Goal: Transaction & Acquisition: Book appointment/travel/reservation

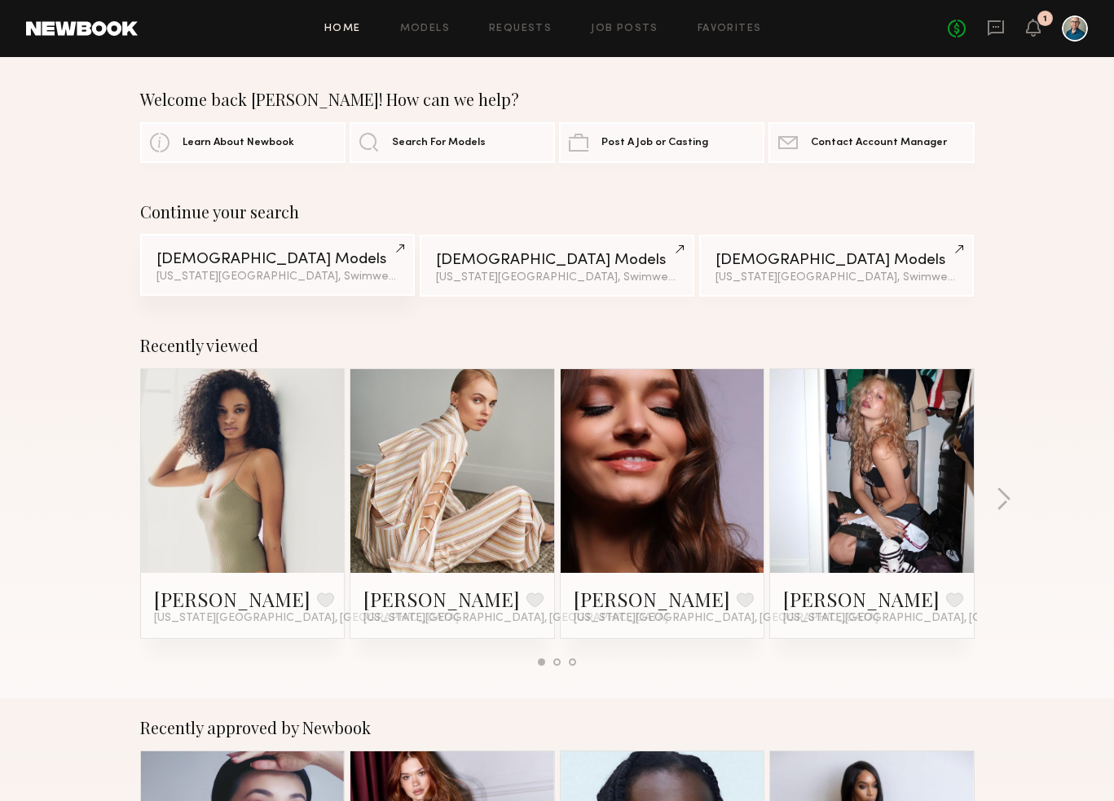
click at [262, 266] on div "Female Models" at bounding box center [277, 259] width 242 height 15
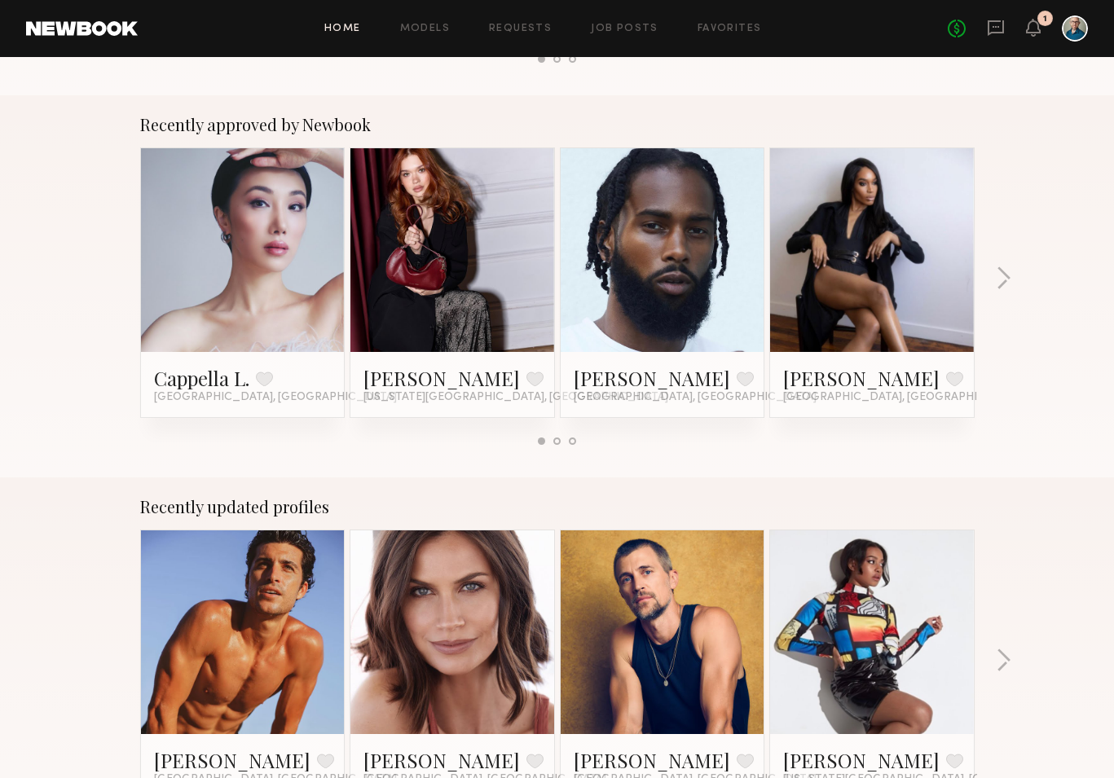
scroll to position [24, 0]
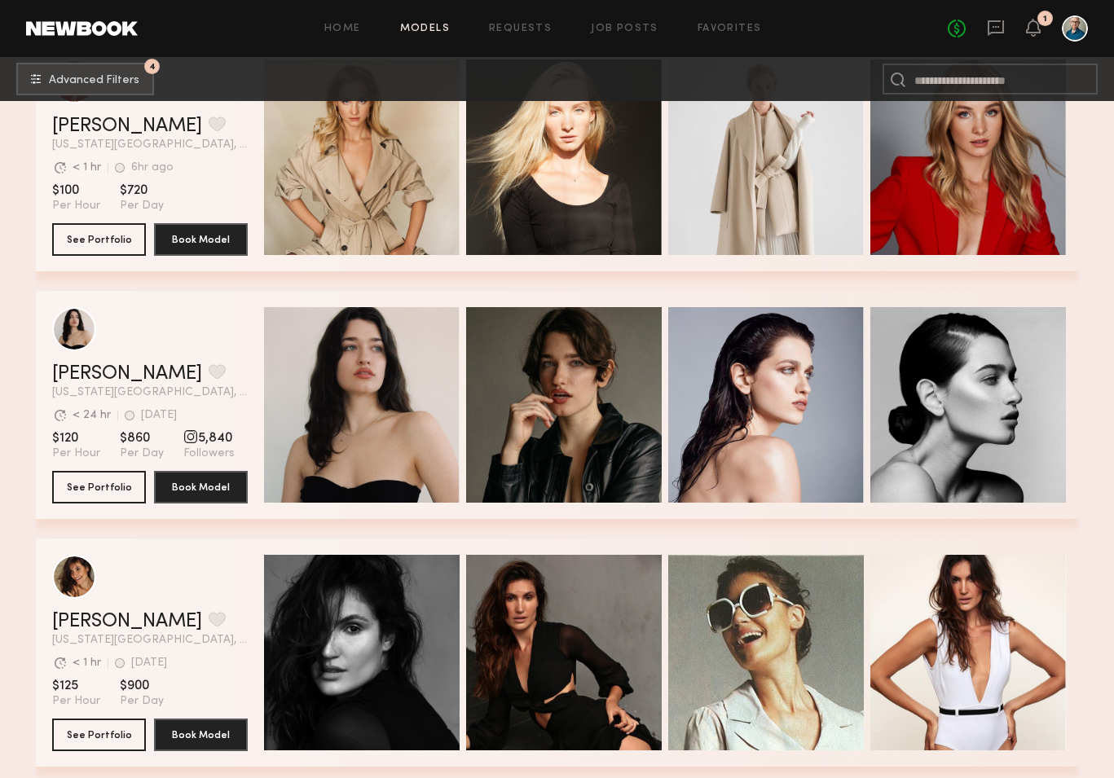
scroll to position [1502, 0]
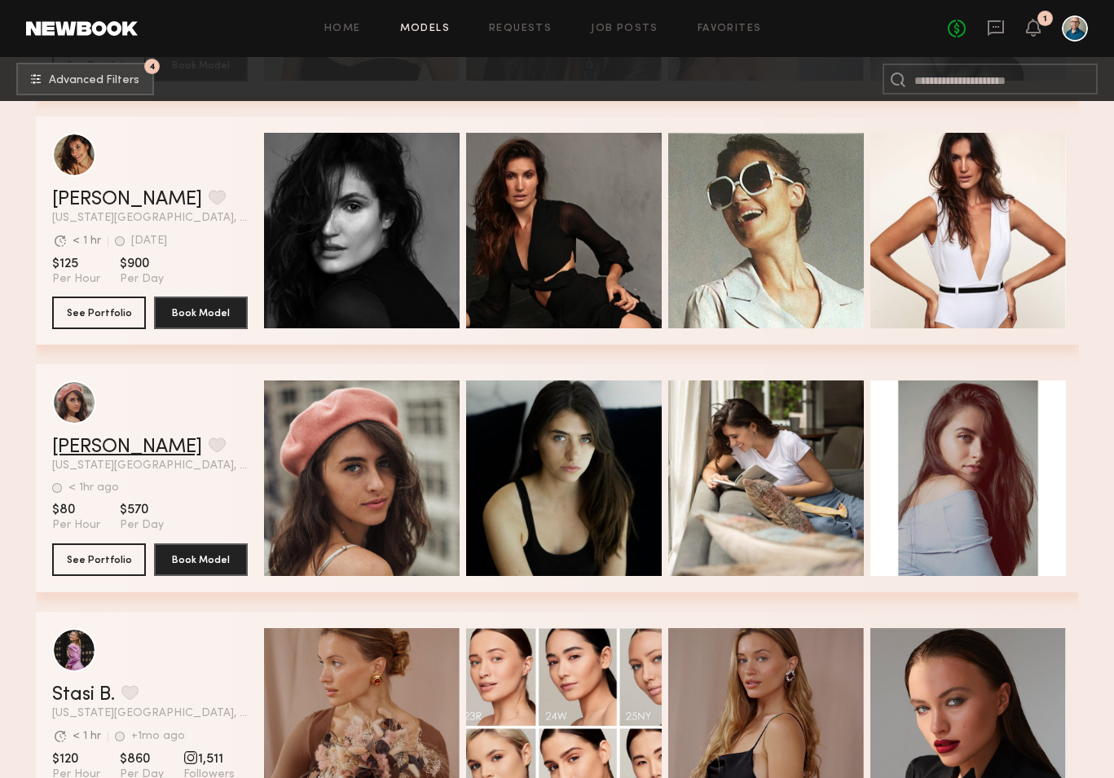
click at [126, 446] on link "[PERSON_NAME]" at bounding box center [127, 447] width 150 height 20
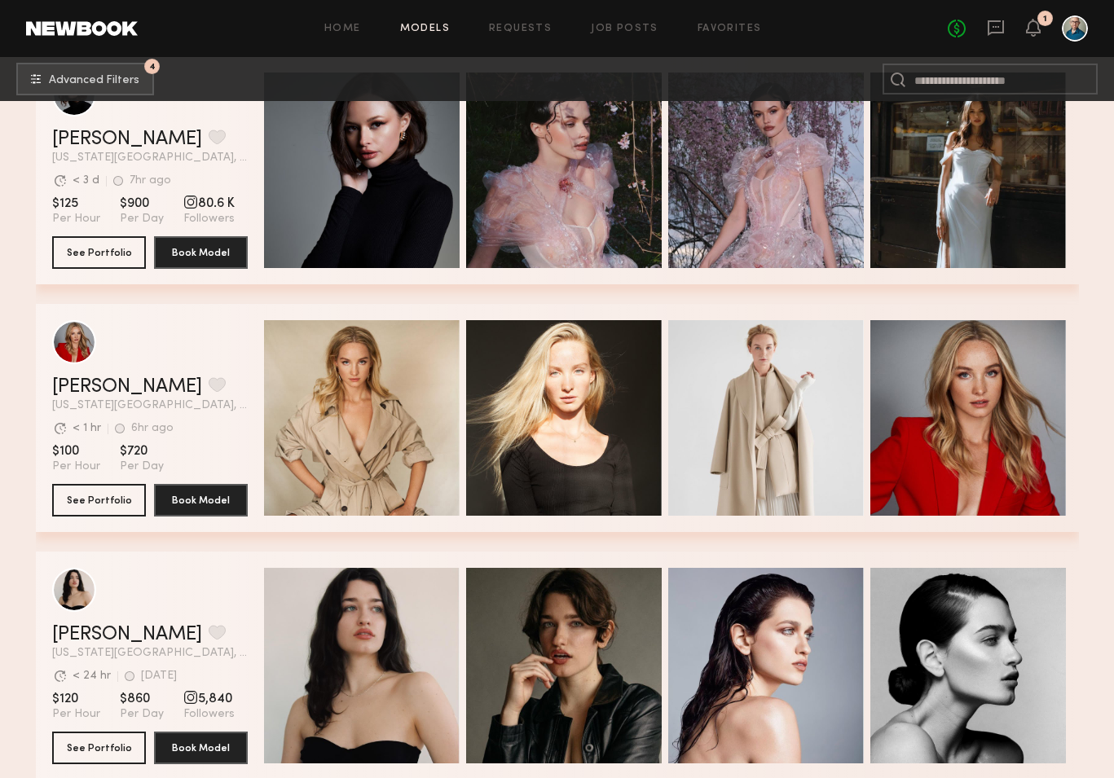
scroll to position [217, 0]
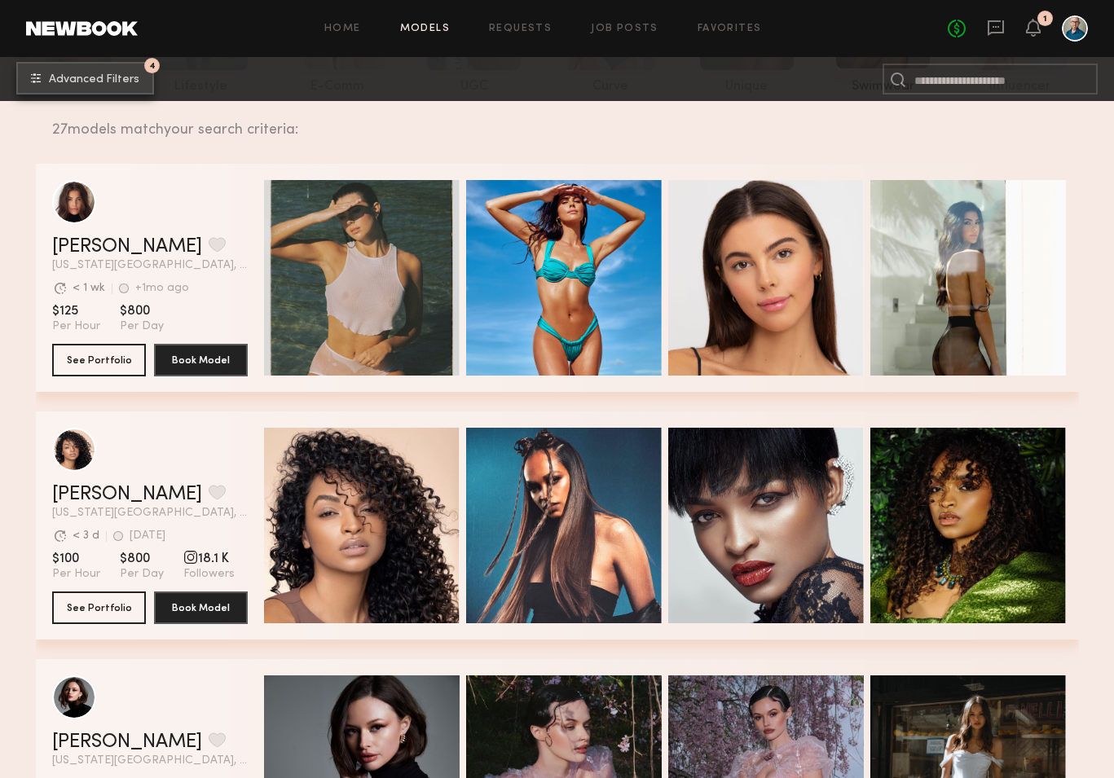
click at [123, 77] on span "Advanced Filters" at bounding box center [94, 79] width 90 height 11
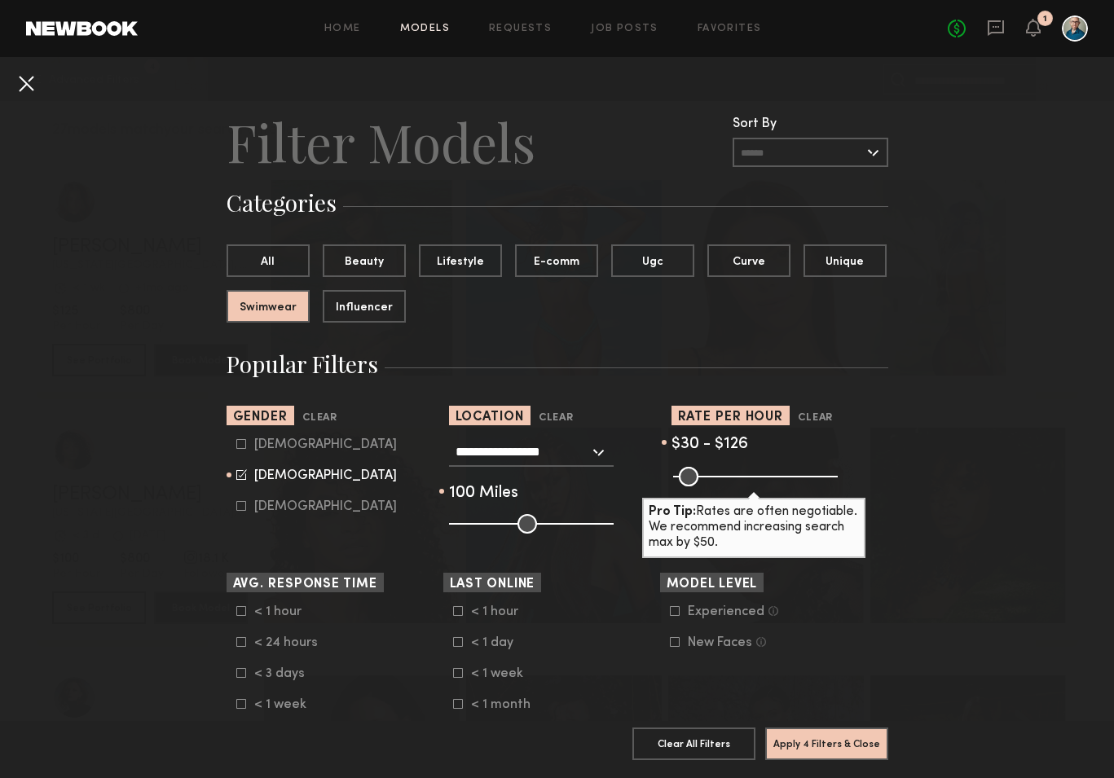
click at [29, 81] on button at bounding box center [26, 83] width 26 height 26
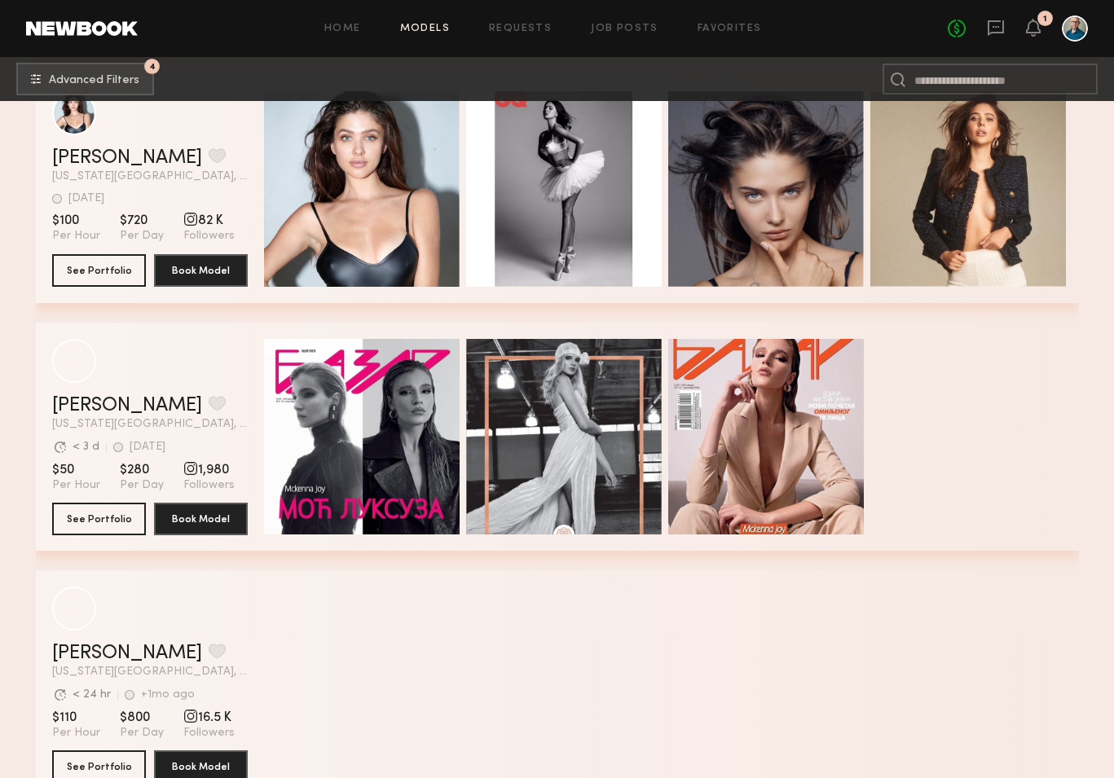
scroll to position [4454, 0]
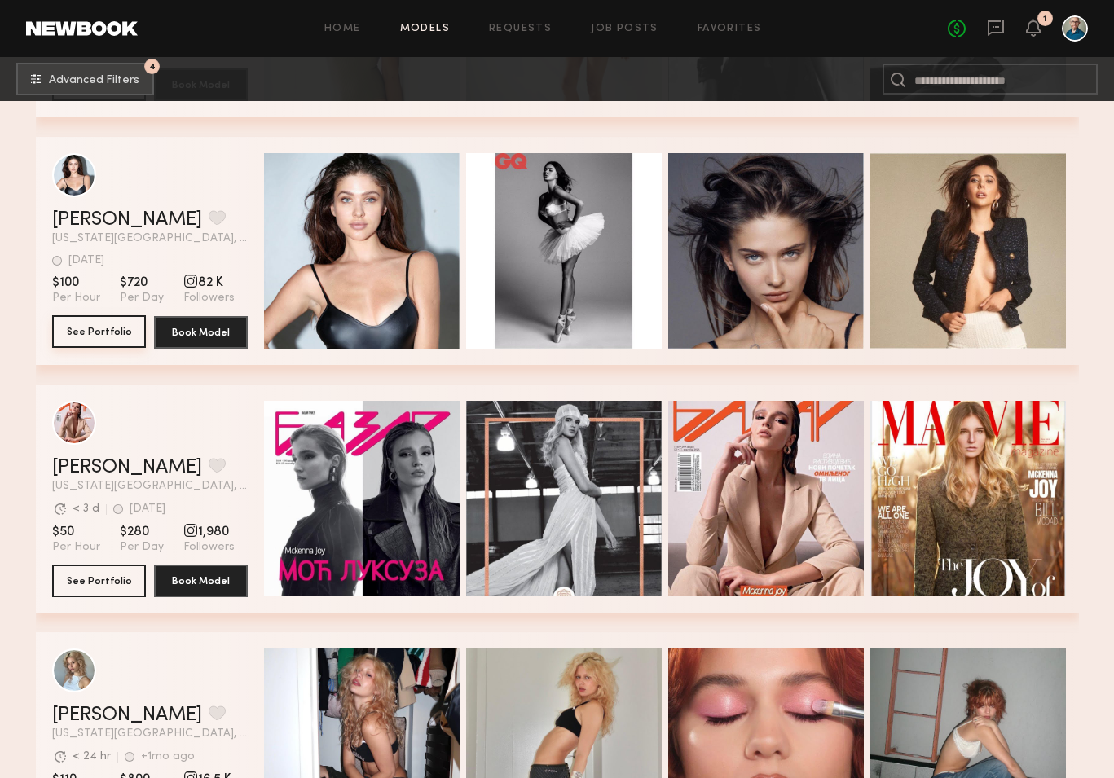
click at [101, 336] on button "See Portfolio" at bounding box center [99, 331] width 94 height 33
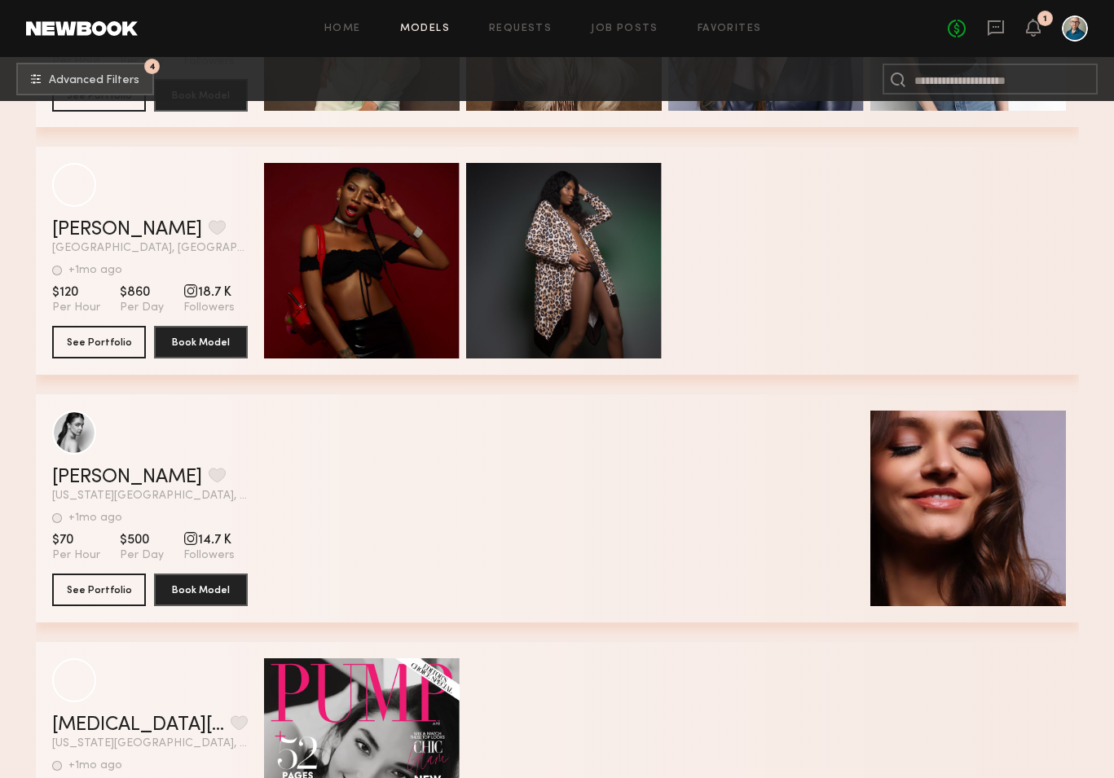
scroll to position [6440, 0]
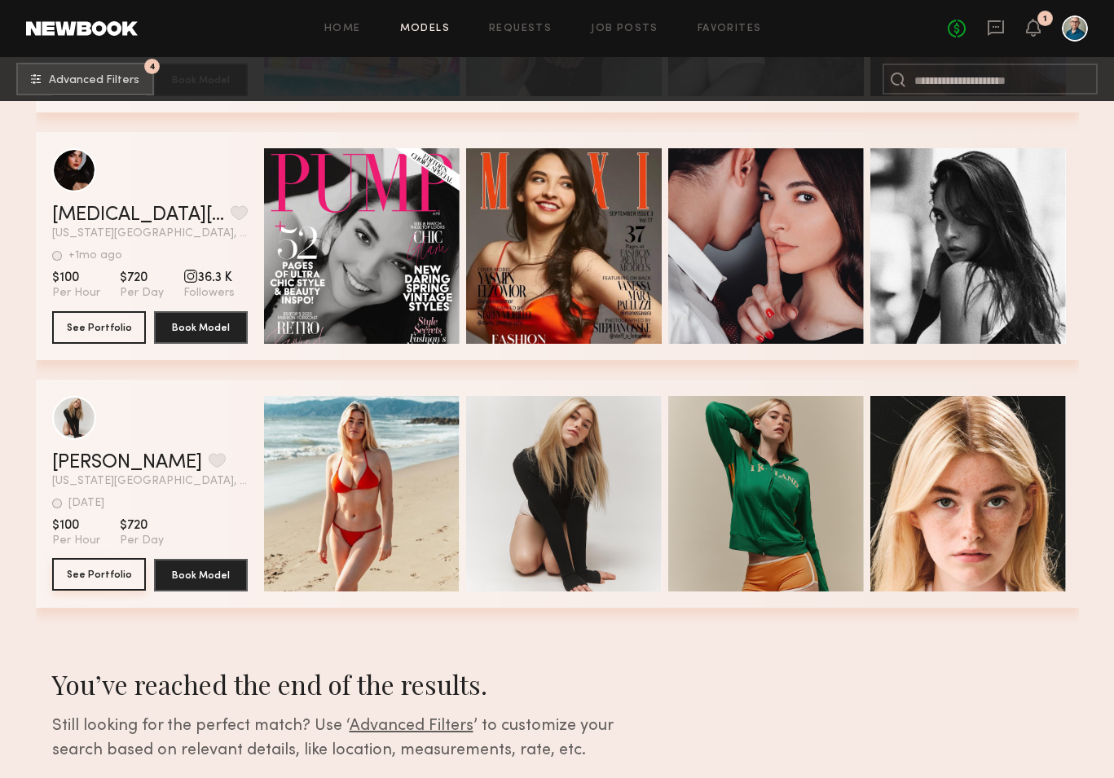
click at [114, 570] on button "See Portfolio" at bounding box center [99, 574] width 94 height 33
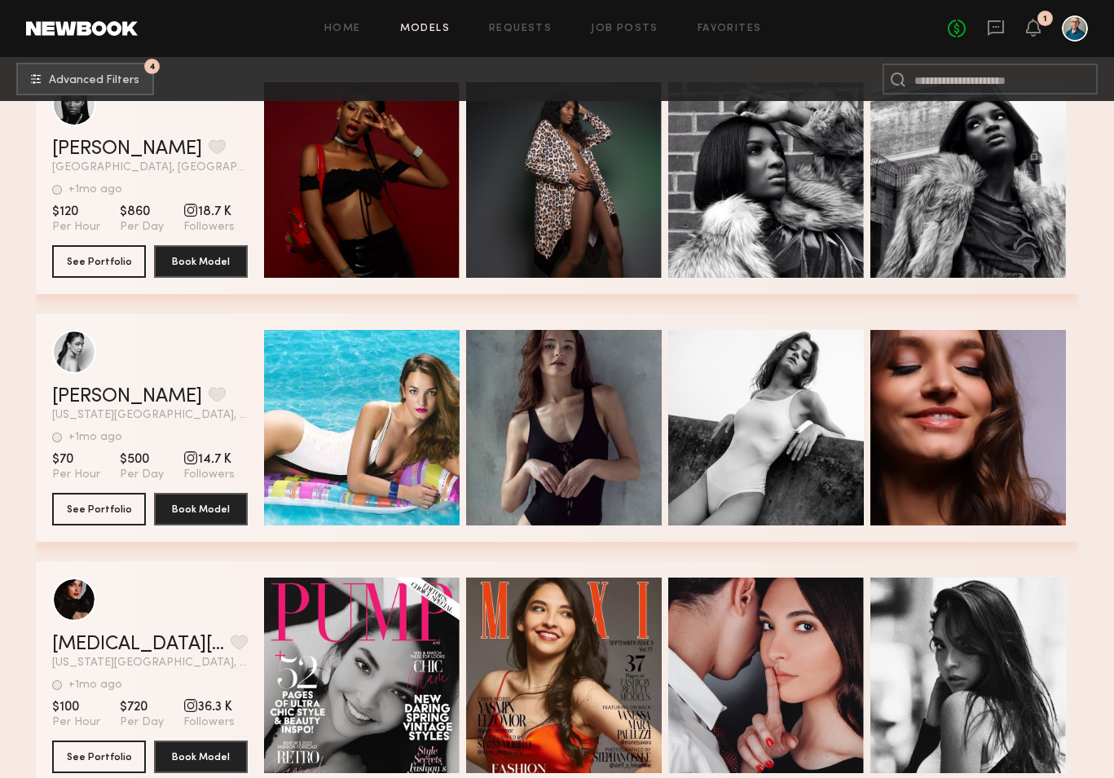
scroll to position [6156, 0]
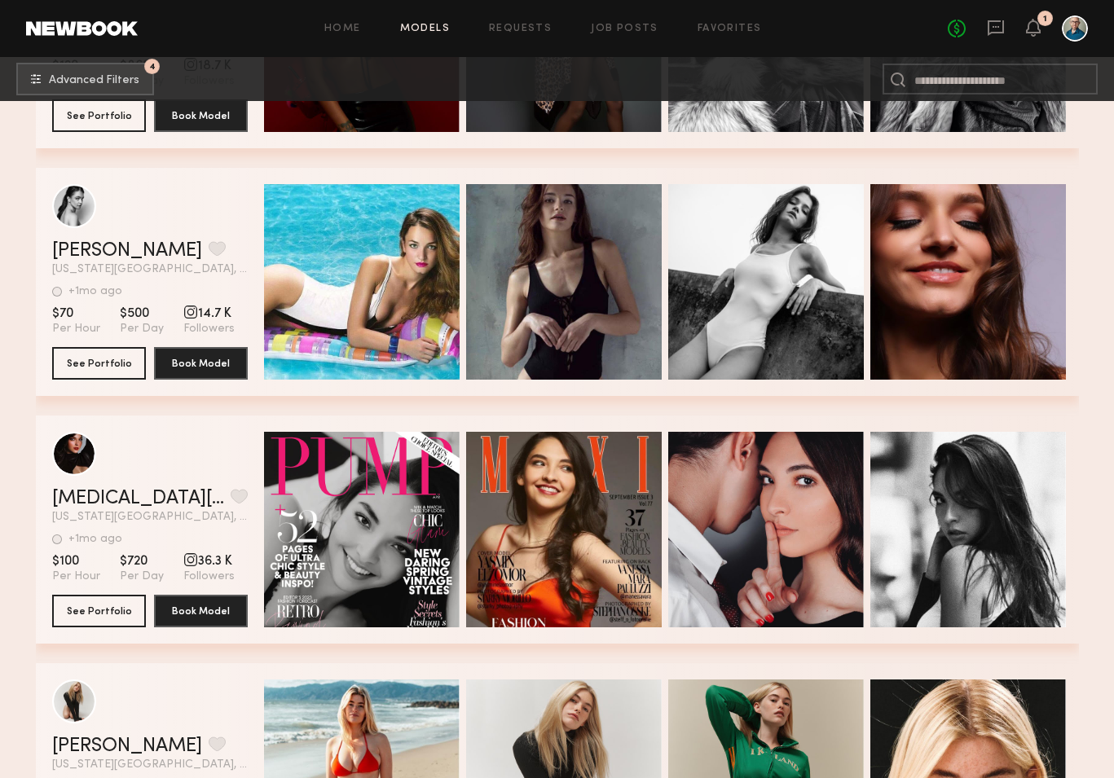
click at [187, 493] on div "Yasmin E. Favorite" at bounding box center [150, 499] width 196 height 20
click at [129, 614] on button "See Portfolio" at bounding box center [99, 610] width 94 height 33
click at [80, 361] on button "See Portfolio" at bounding box center [99, 362] width 94 height 33
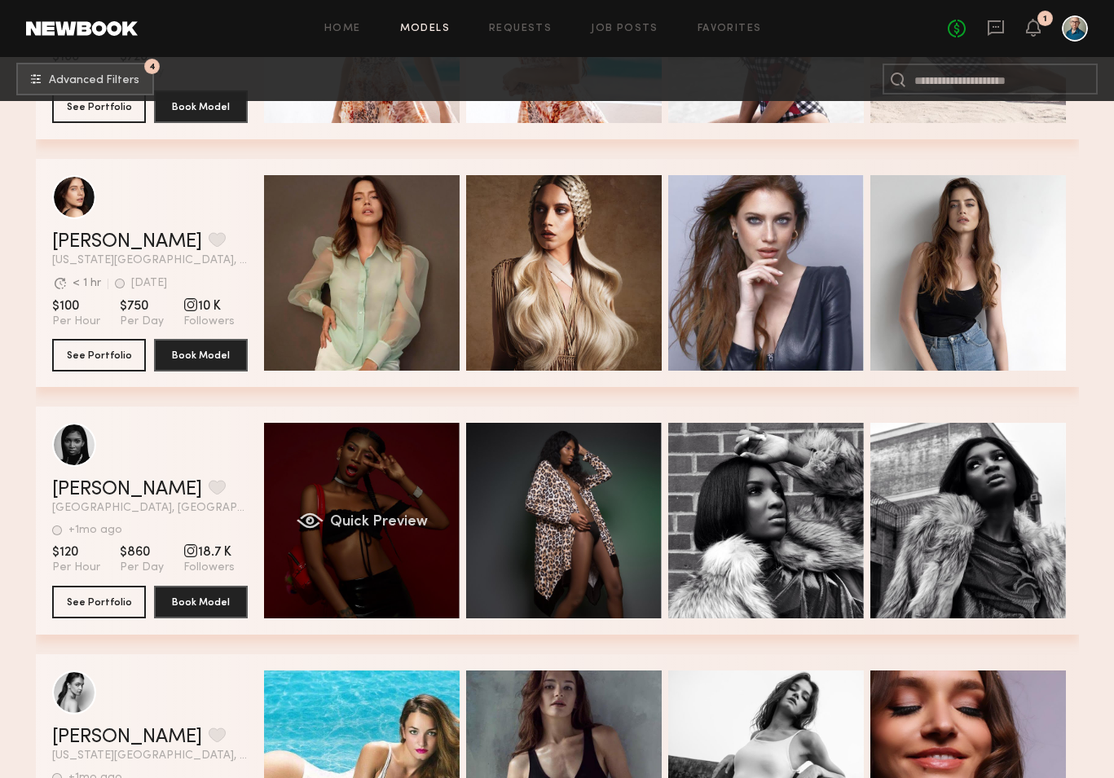
click at [374, 534] on div "Quick Preview" at bounding box center [362, 521] width 196 height 196
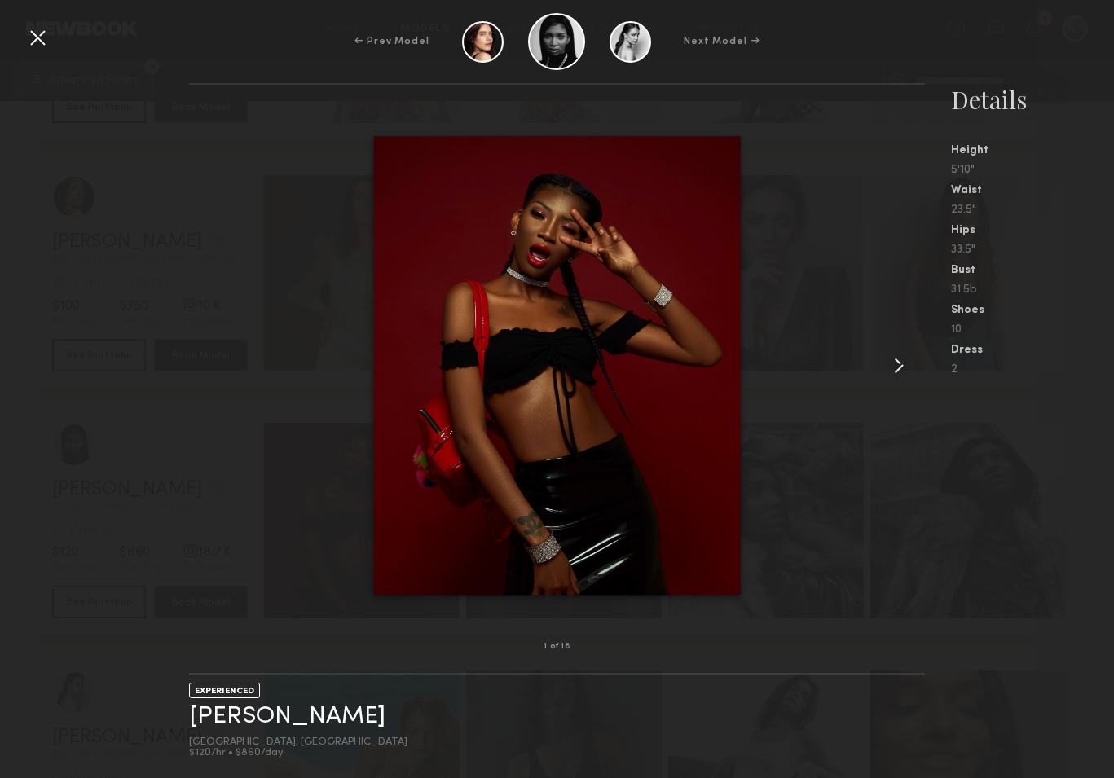
click at [897, 362] on common-icon at bounding box center [899, 366] width 26 height 26
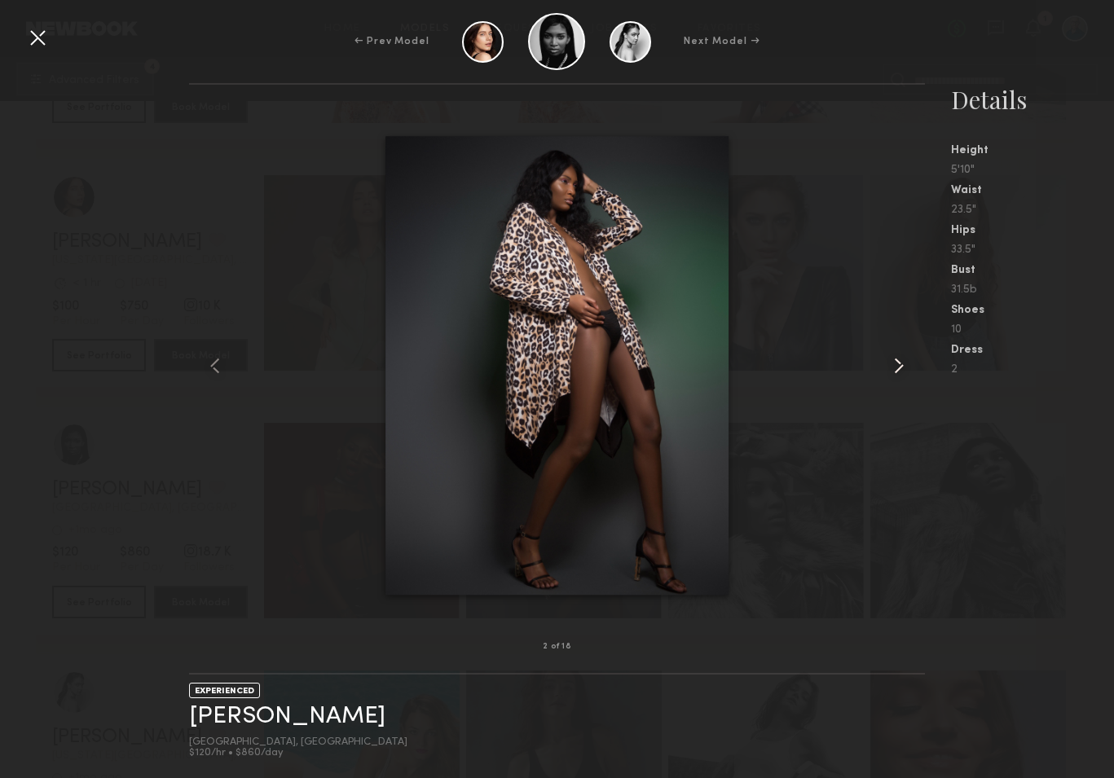
click at [897, 362] on common-icon at bounding box center [899, 366] width 26 height 26
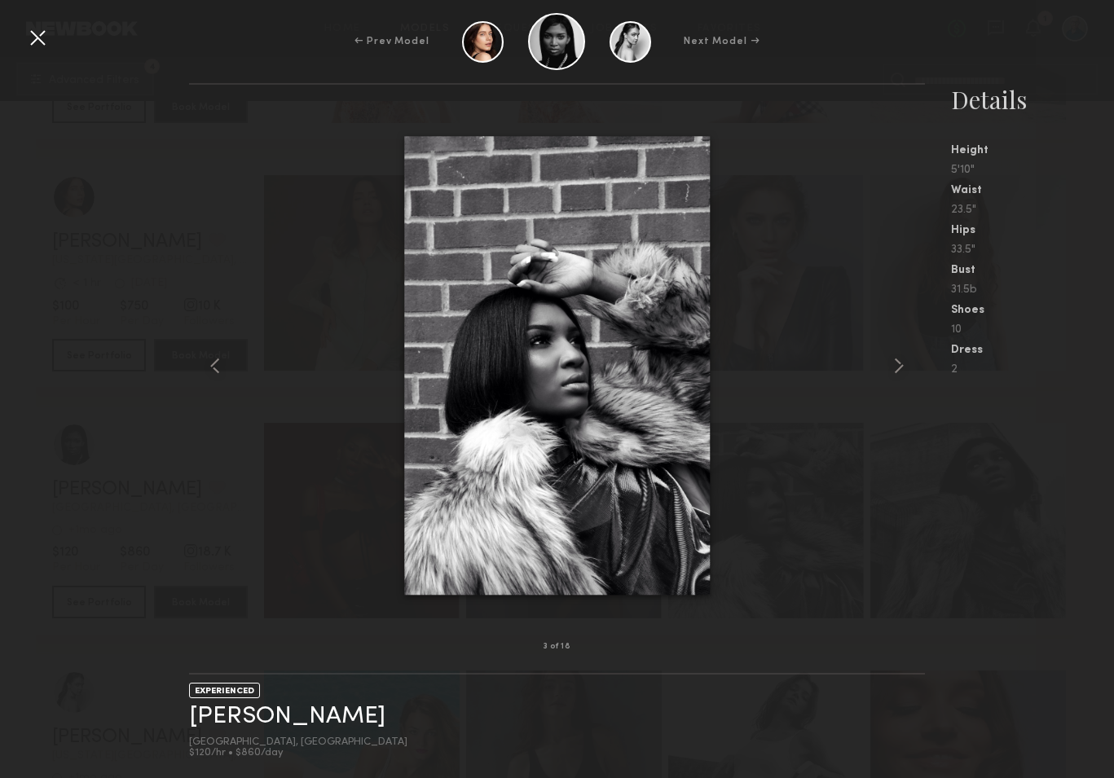
click at [34, 45] on div at bounding box center [37, 37] width 26 height 26
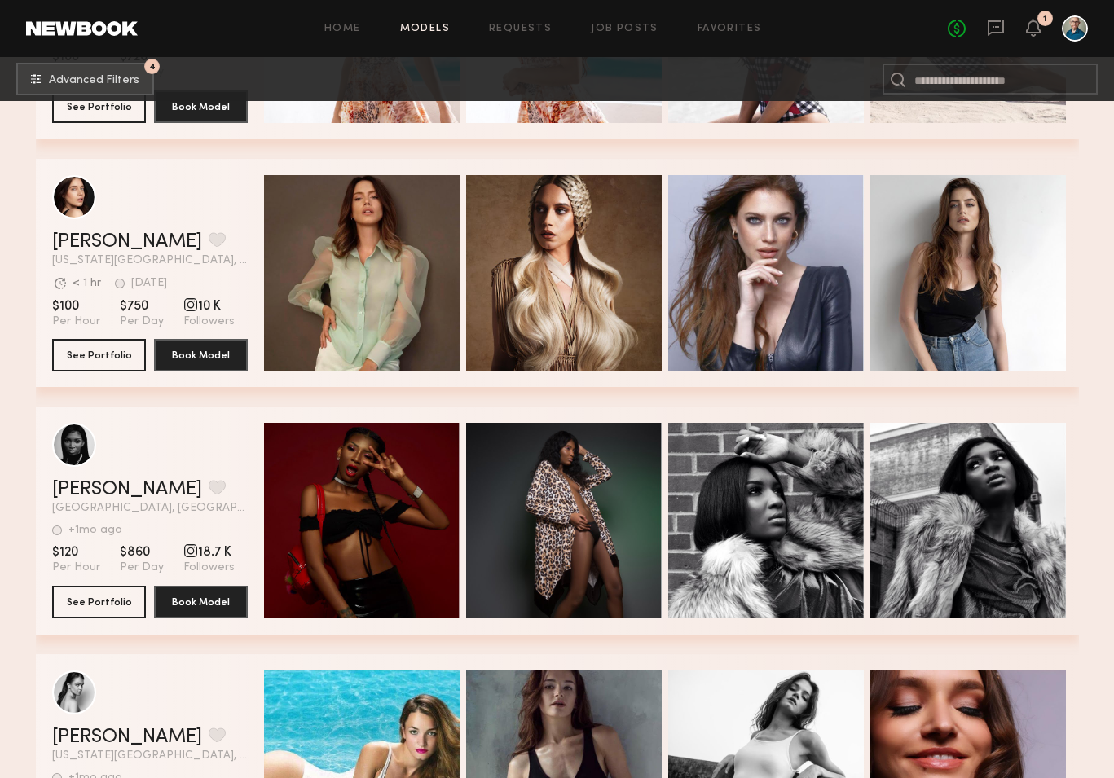
click at [38, 43] on header "Home Models Requests Job Posts Favorites Sign Out No fees up to $5,000 1" at bounding box center [557, 28] width 1114 height 57
click at [1031, 26] on icon at bounding box center [1032, 26] width 13 height 11
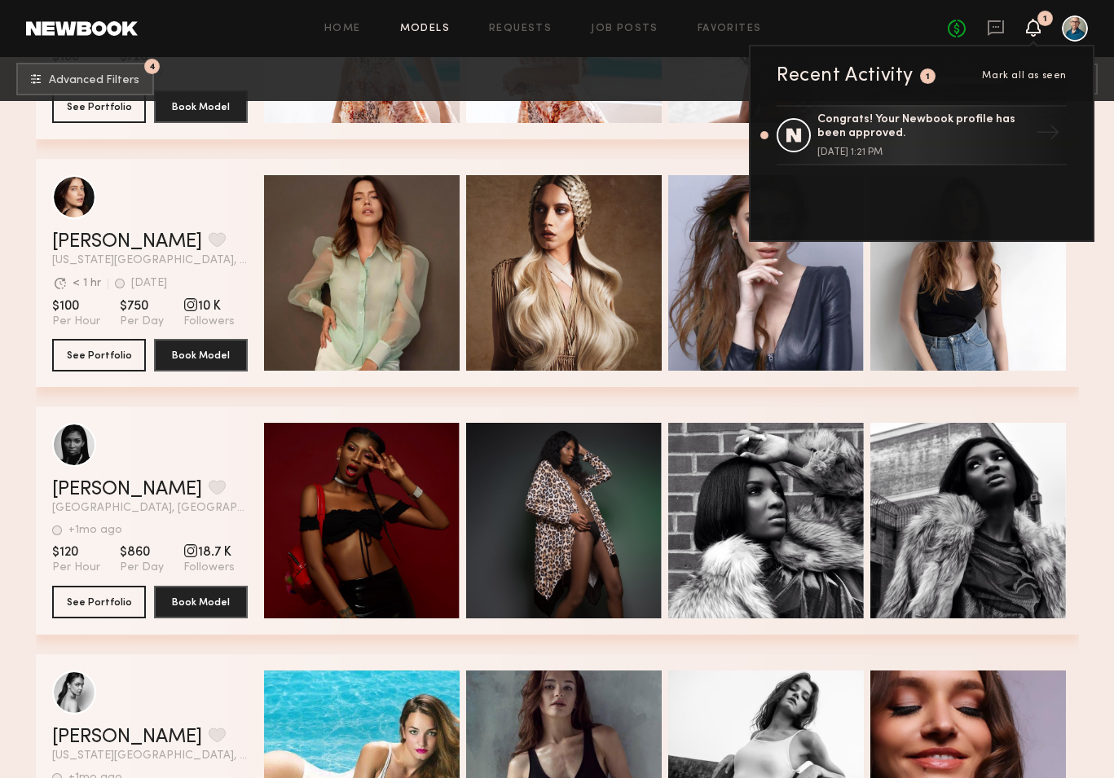
click at [1031, 26] on icon at bounding box center [1032, 26] width 13 height 11
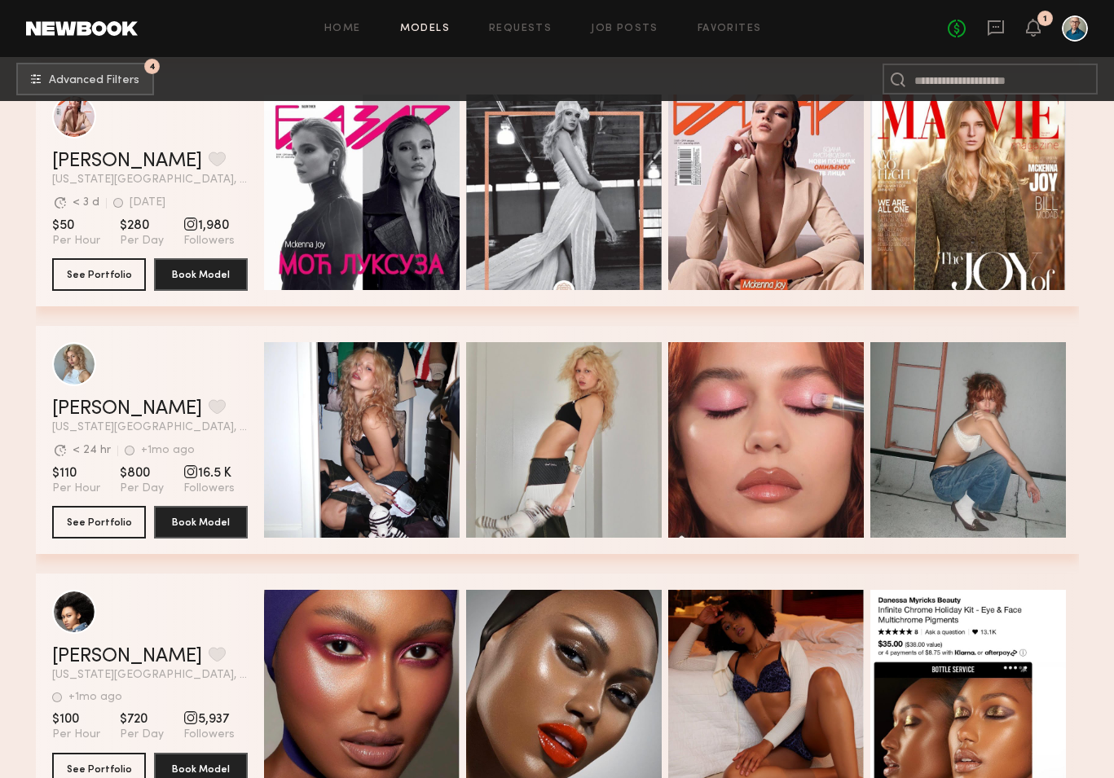
scroll to position [4550, 0]
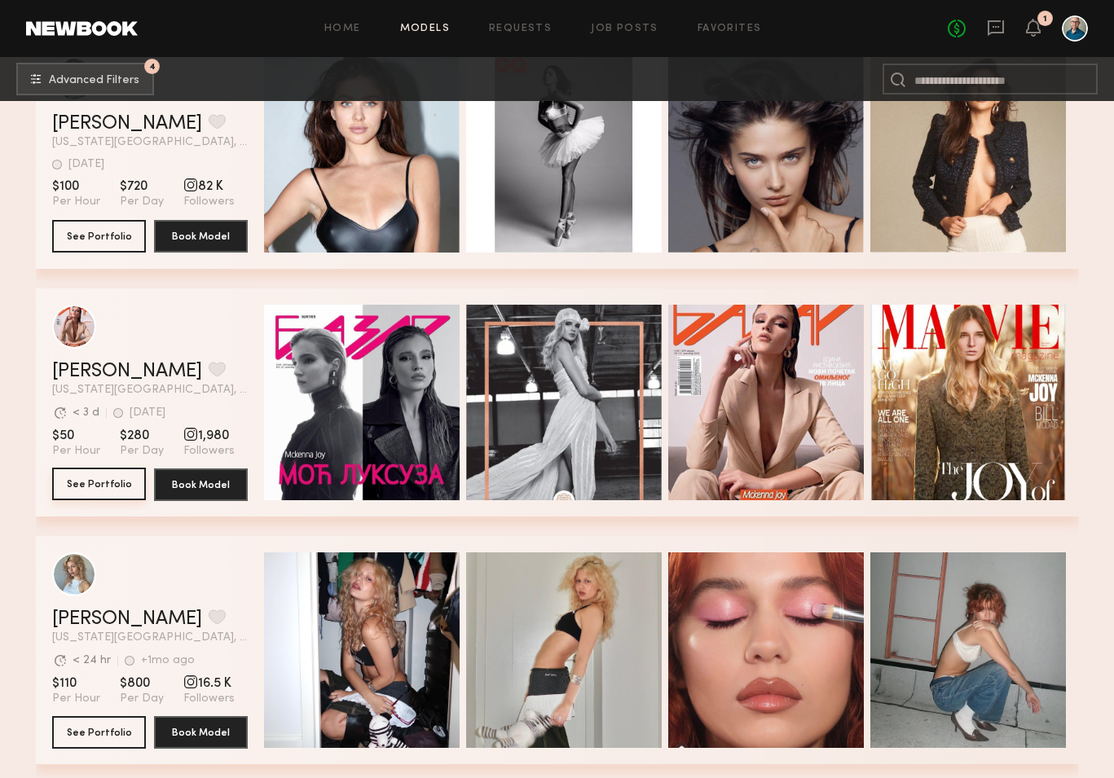
click at [108, 486] on button "See Portfolio" at bounding box center [99, 484] width 94 height 33
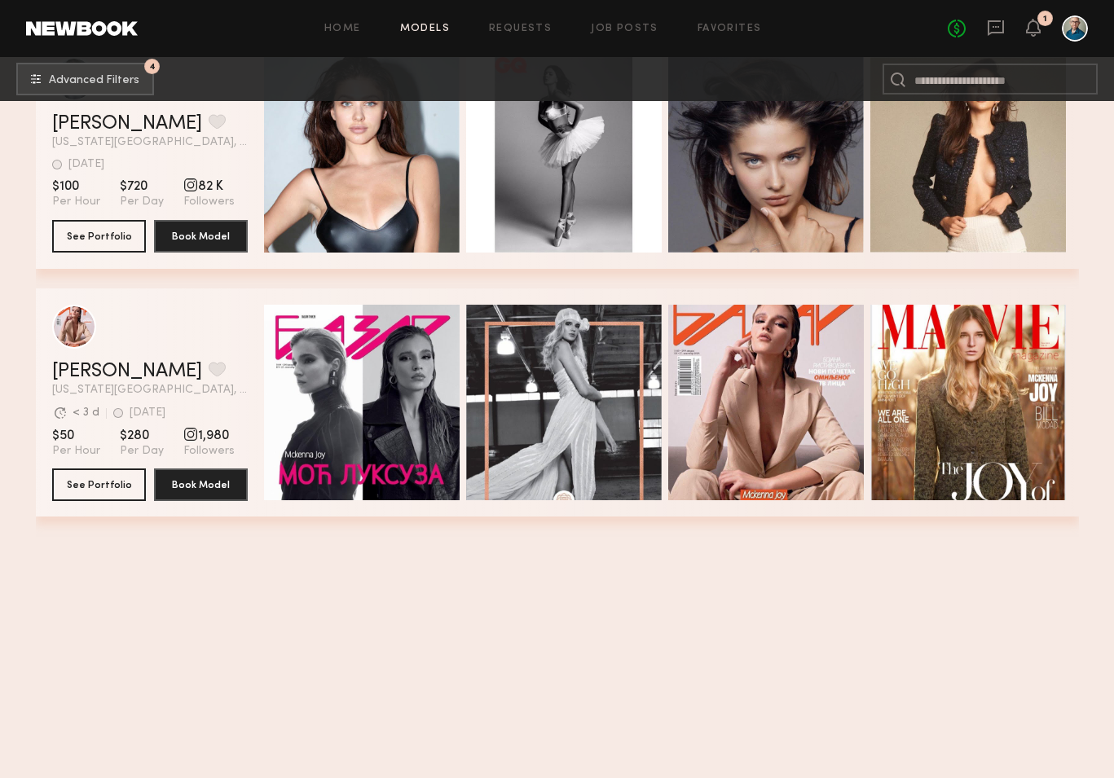
scroll to position [3874, 0]
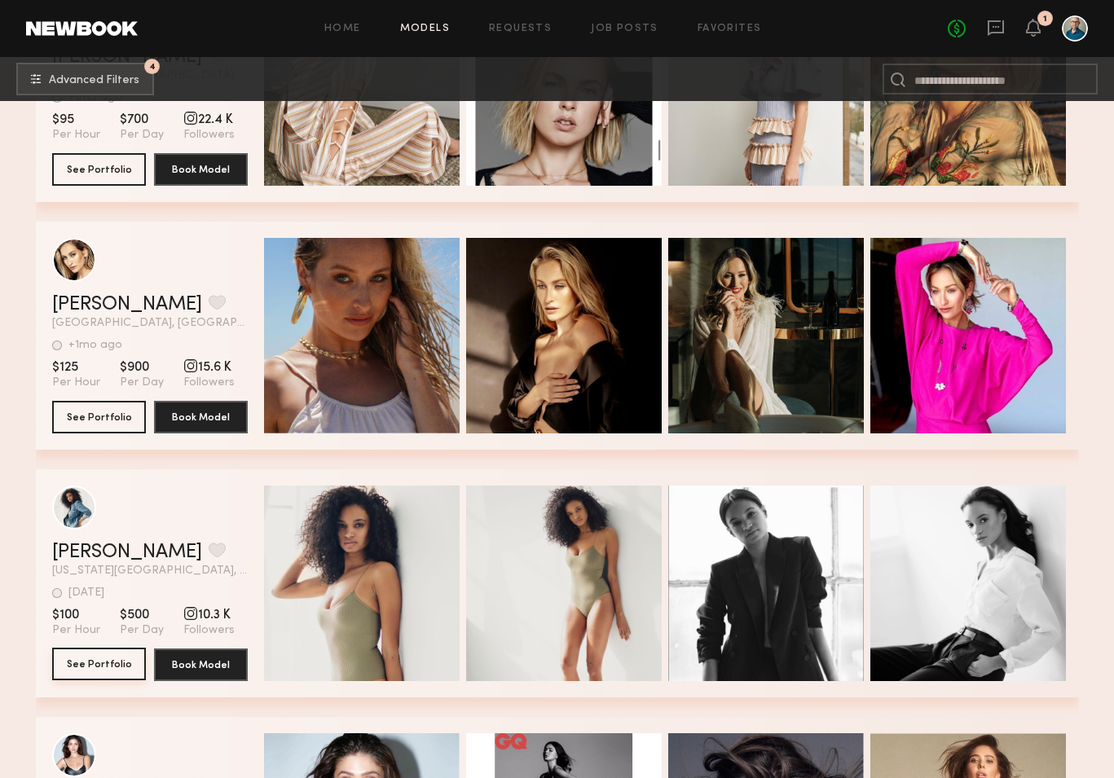
click at [106, 666] on button "See Portfolio" at bounding box center [99, 664] width 94 height 33
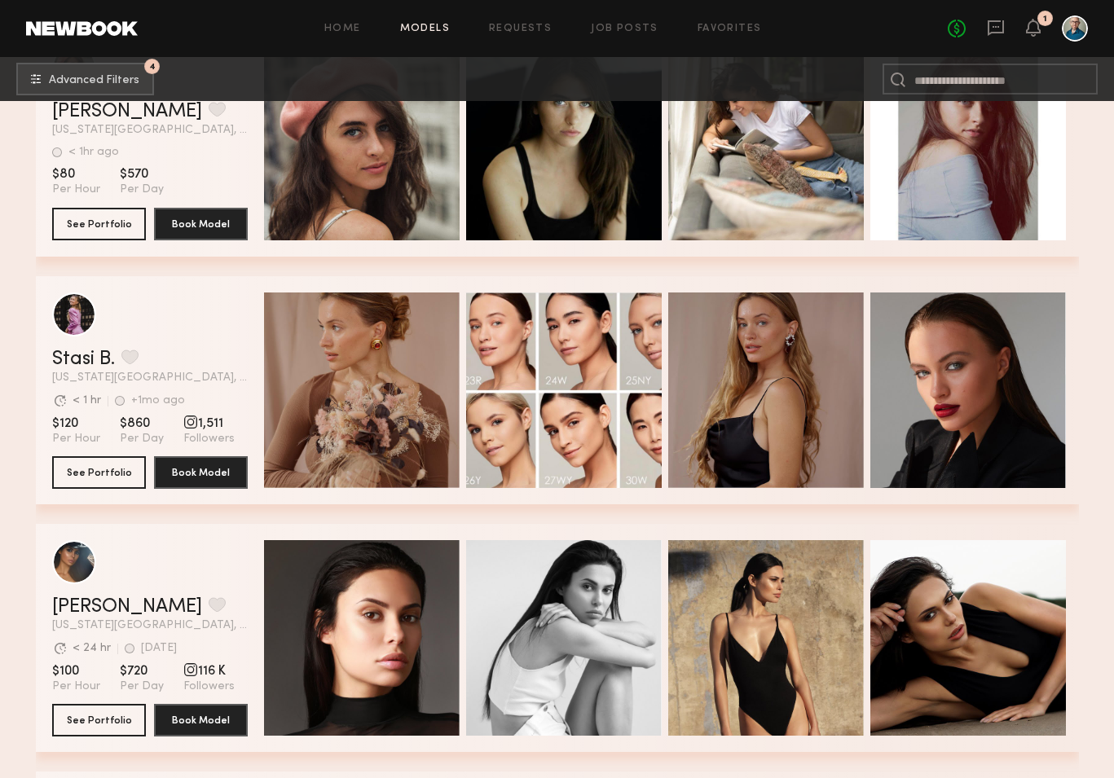
scroll to position [1602, 0]
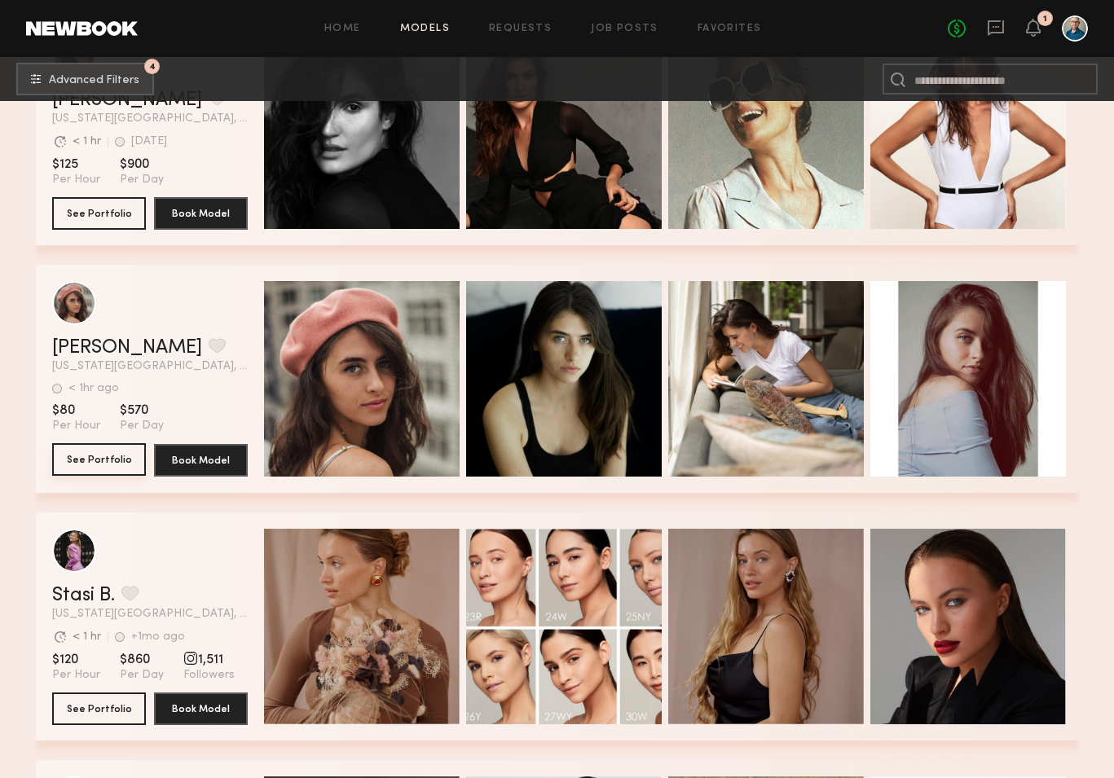
click at [100, 455] on button "See Portfolio" at bounding box center [99, 459] width 94 height 33
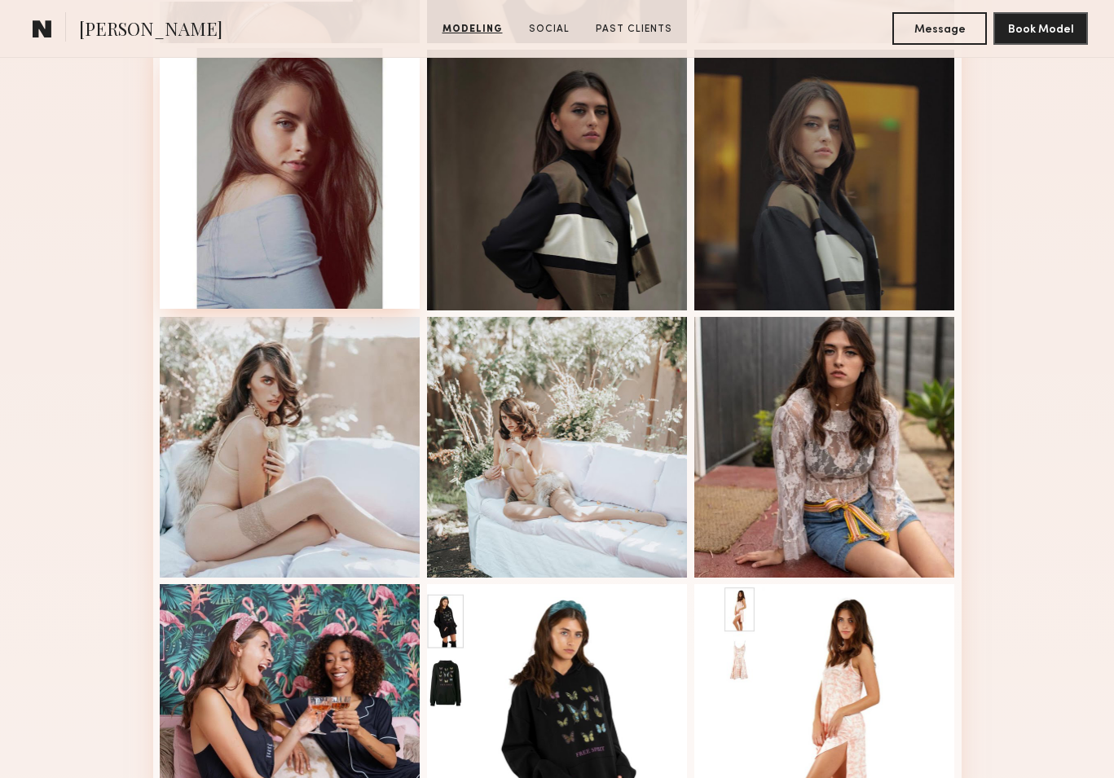
scroll to position [716, 0]
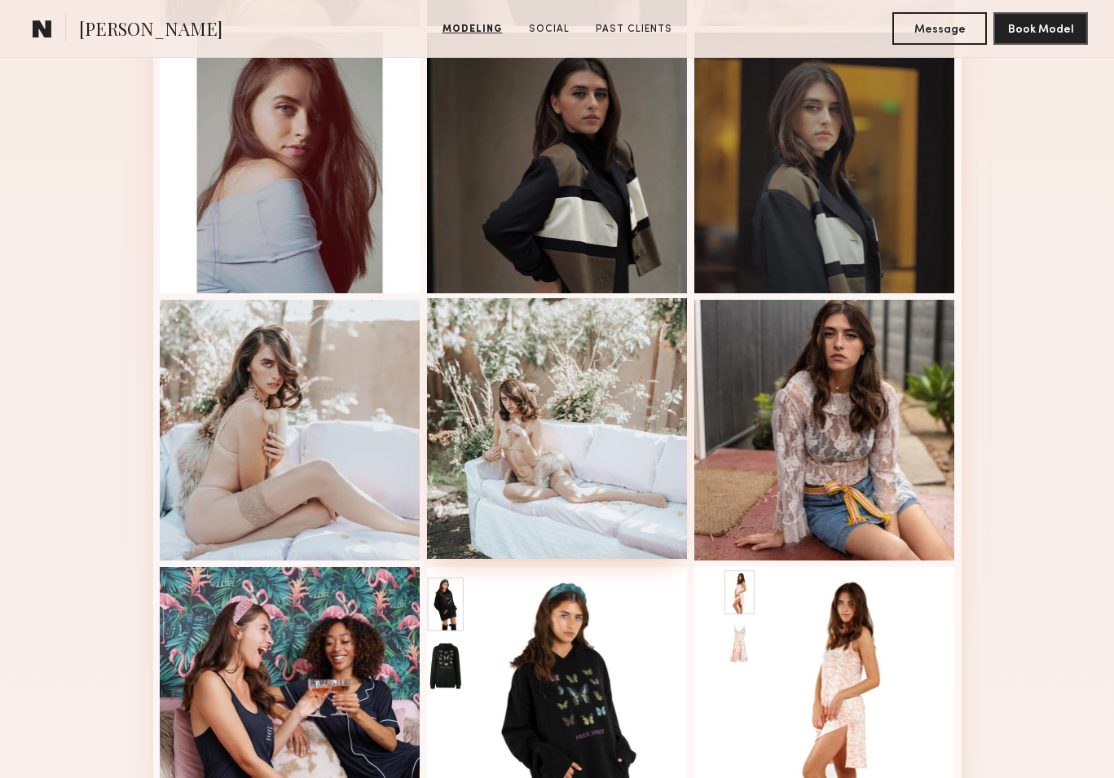
click at [563, 469] on div at bounding box center [557, 428] width 261 height 261
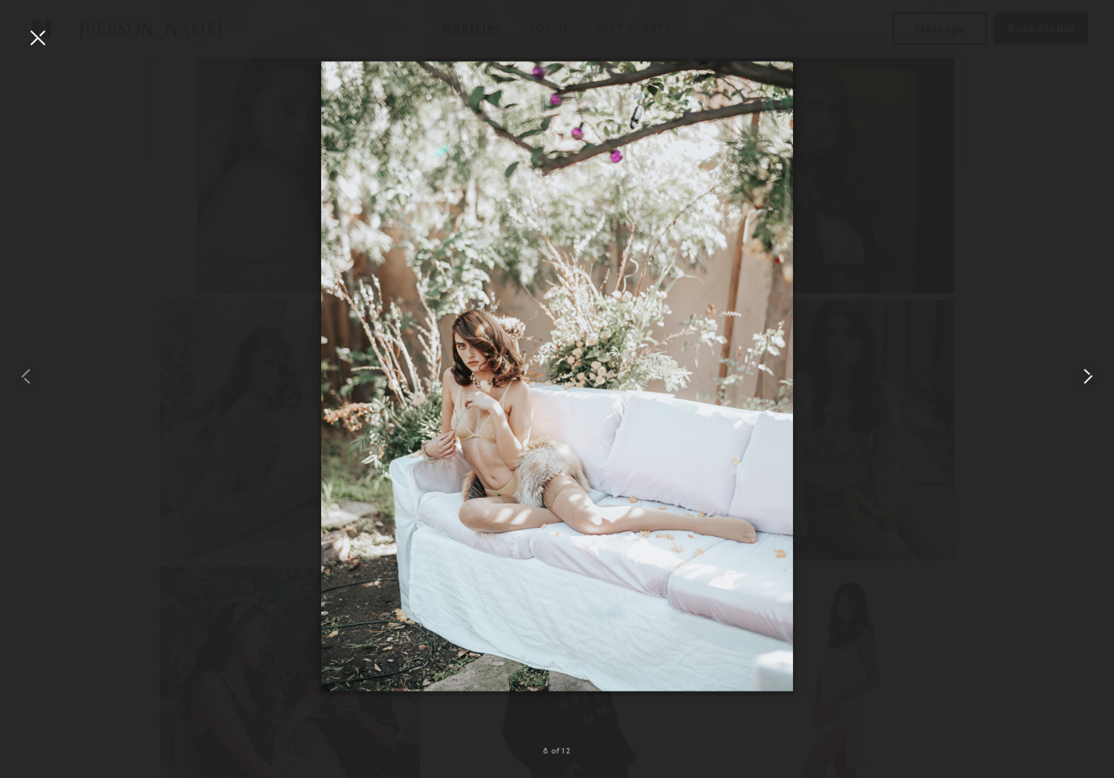
click at [1081, 378] on common-icon at bounding box center [1088, 376] width 26 height 26
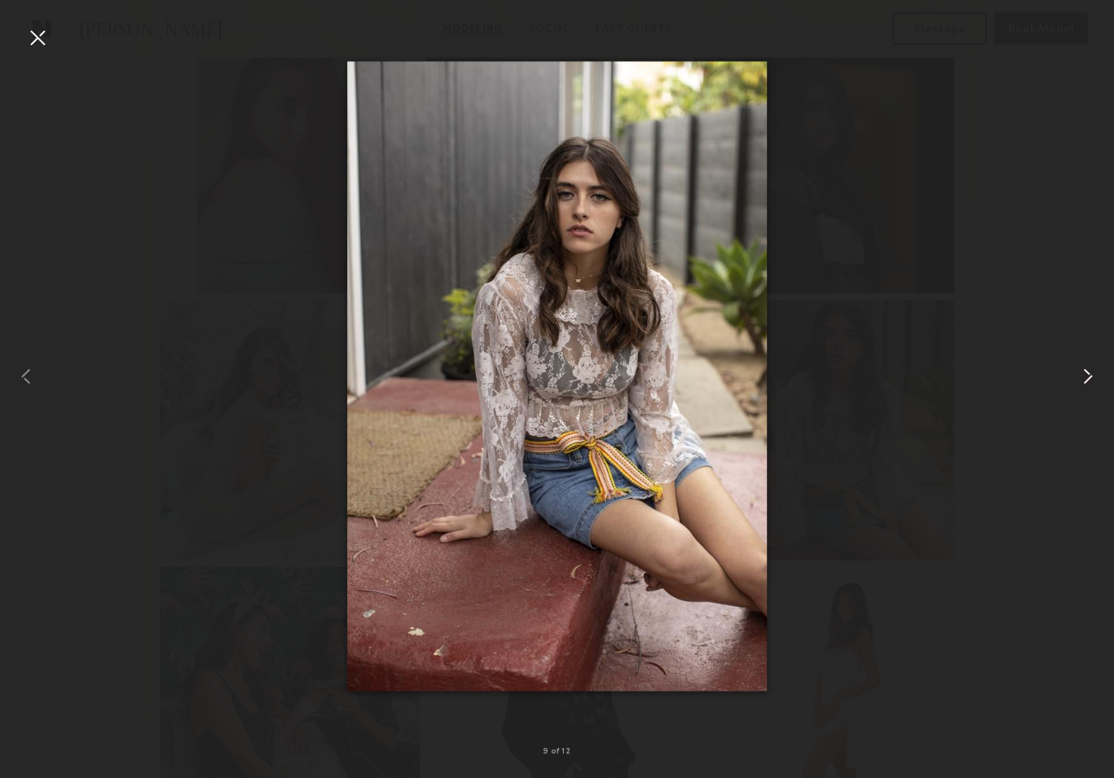
click at [1081, 378] on common-icon at bounding box center [1088, 376] width 26 height 26
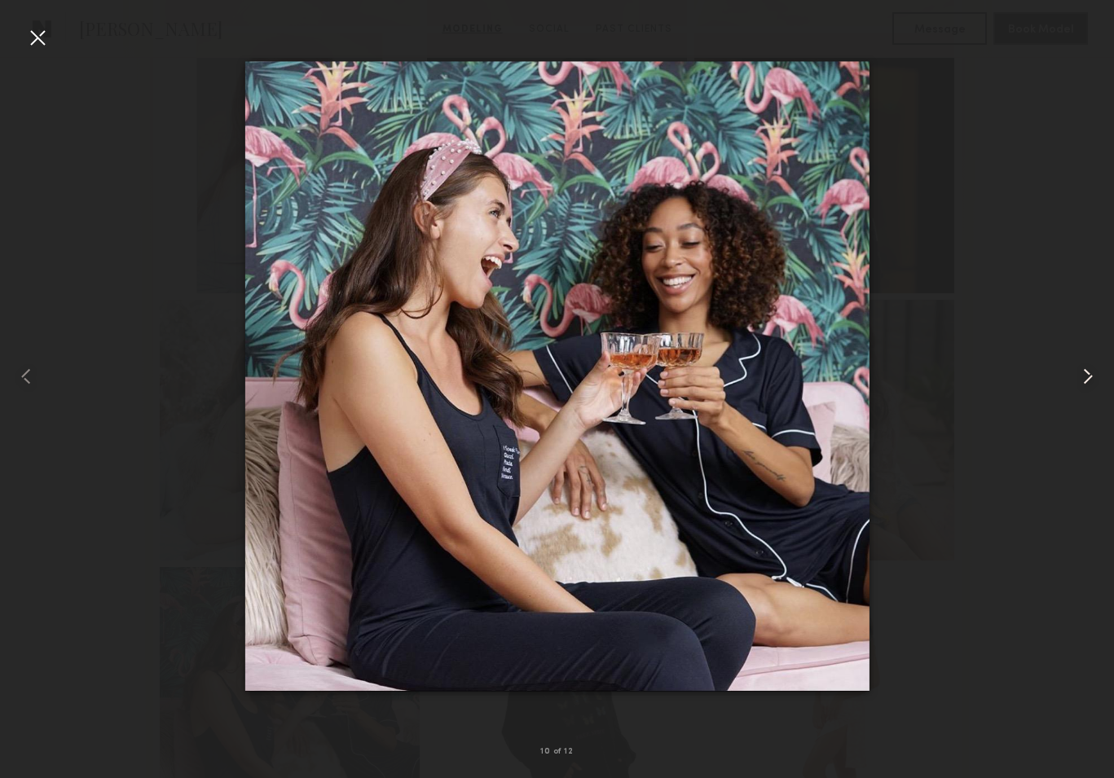
click at [1081, 378] on common-icon at bounding box center [1088, 376] width 26 height 26
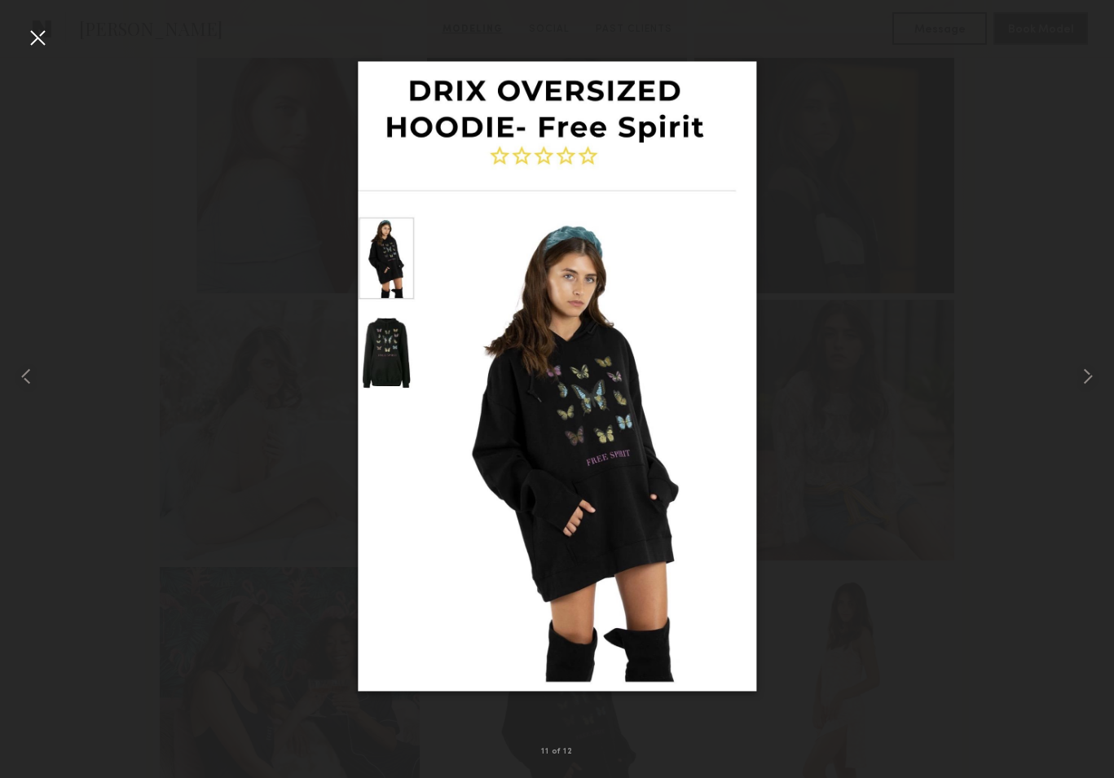
click at [33, 29] on div at bounding box center [37, 37] width 26 height 26
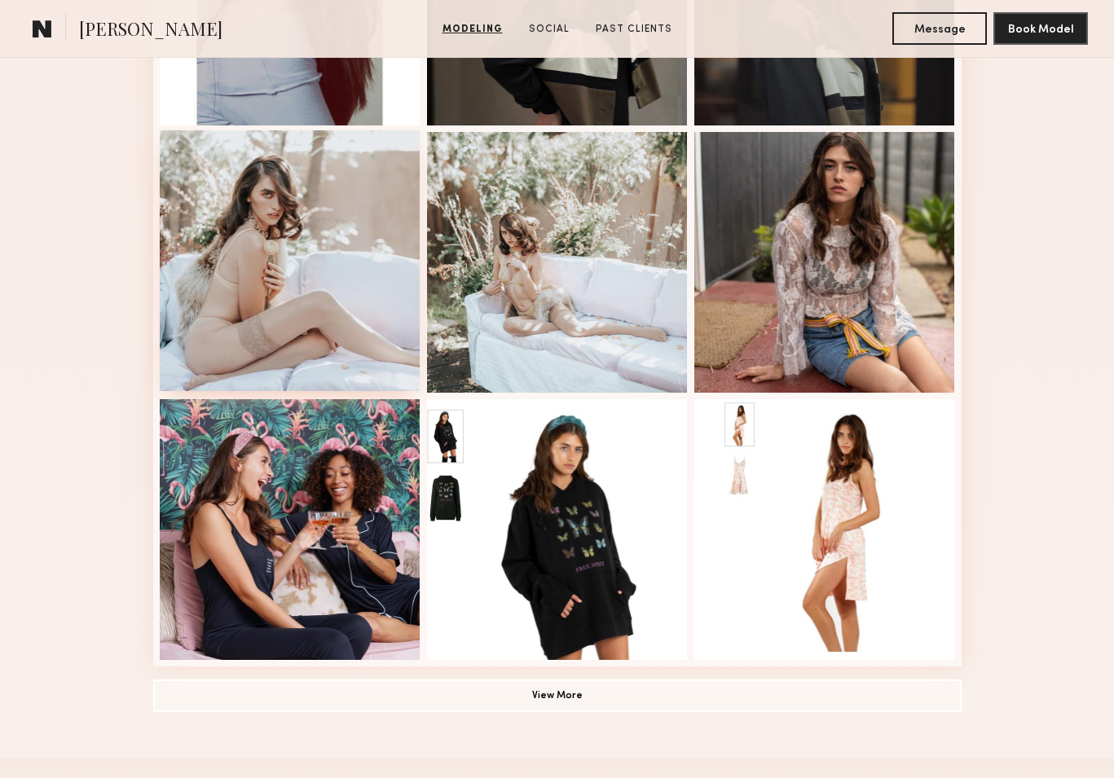
scroll to position [1160, 0]
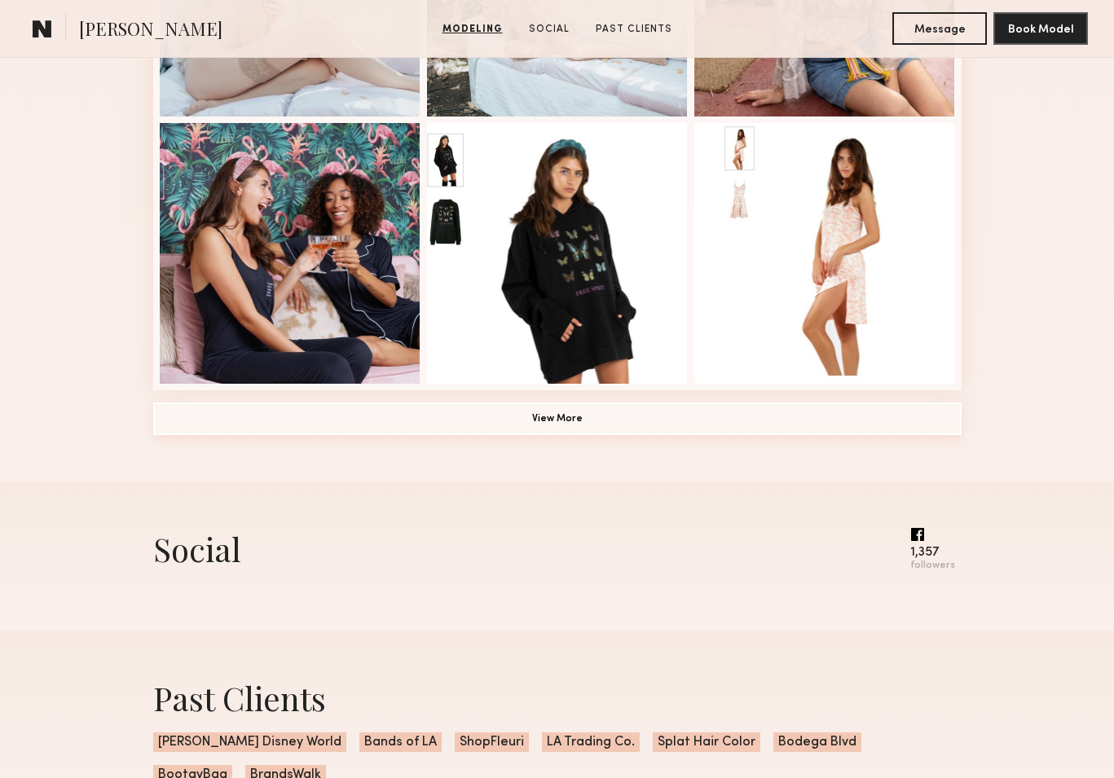
click at [527, 426] on button "View More" at bounding box center [557, 418] width 808 height 33
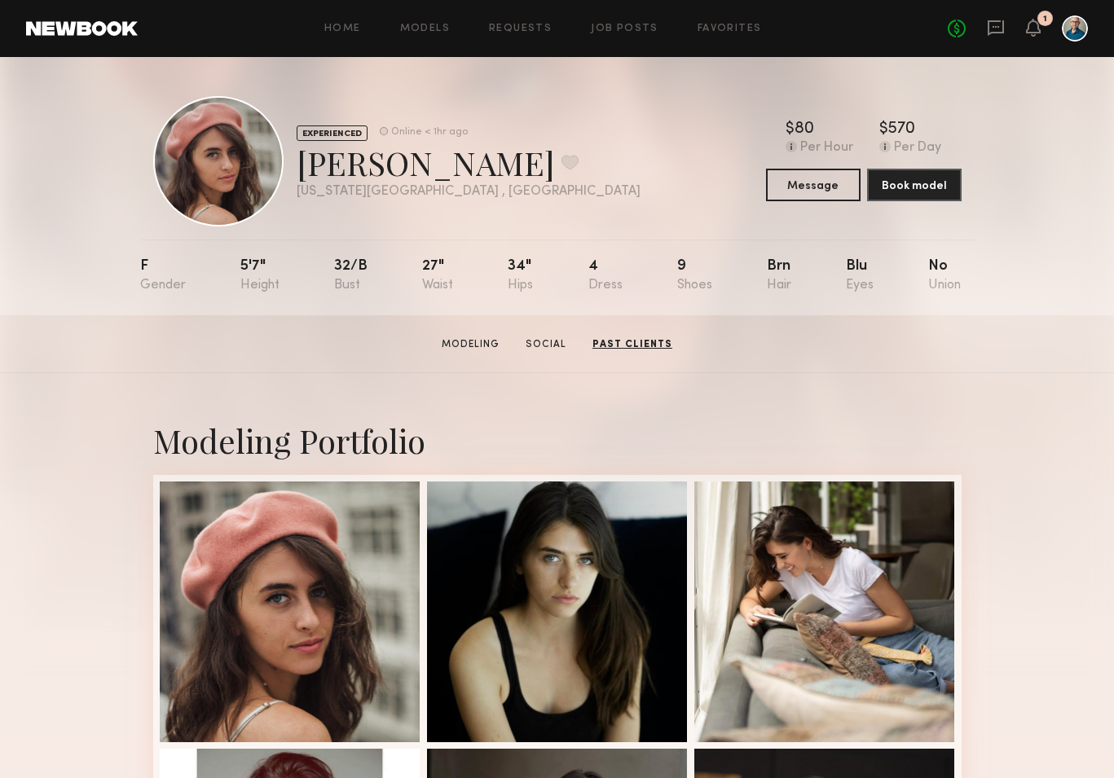
scroll to position [0, 0]
click at [546, 341] on link "Social" at bounding box center [548, 344] width 54 height 15
click at [644, 338] on link "Past Clients" at bounding box center [632, 344] width 90 height 15
click at [894, 184] on button "Book model" at bounding box center [914, 184] width 95 height 33
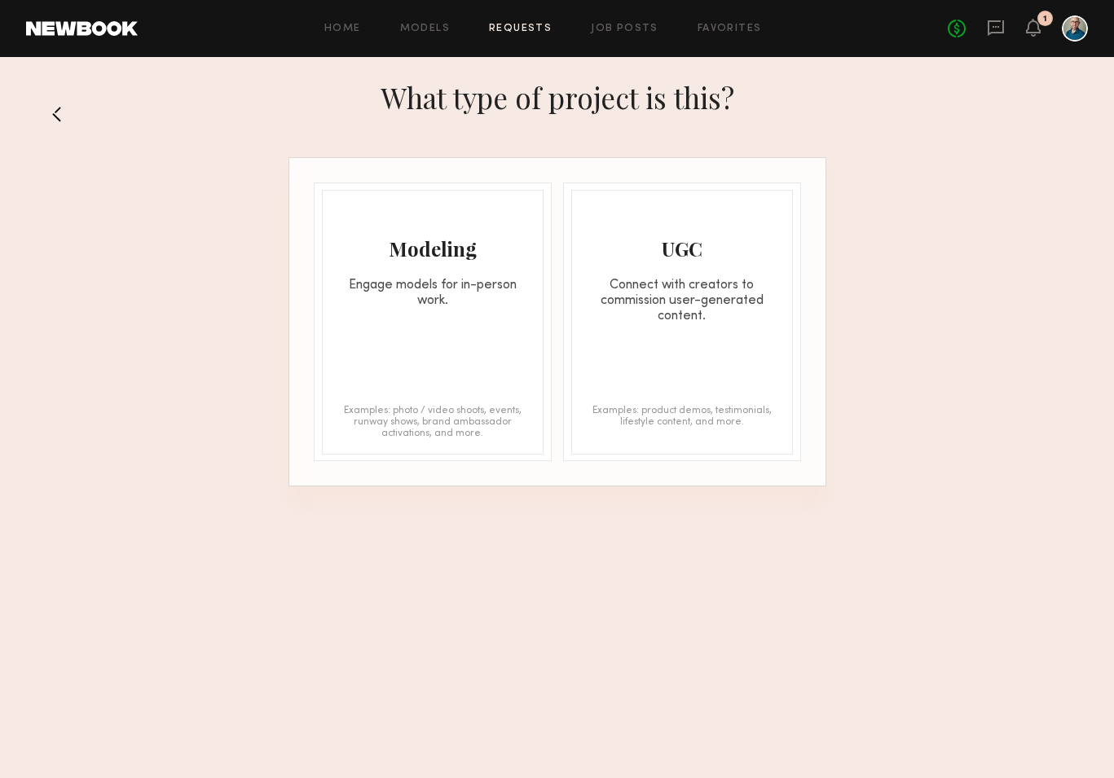
click at [442, 257] on div "Modeling" at bounding box center [433, 248] width 220 height 26
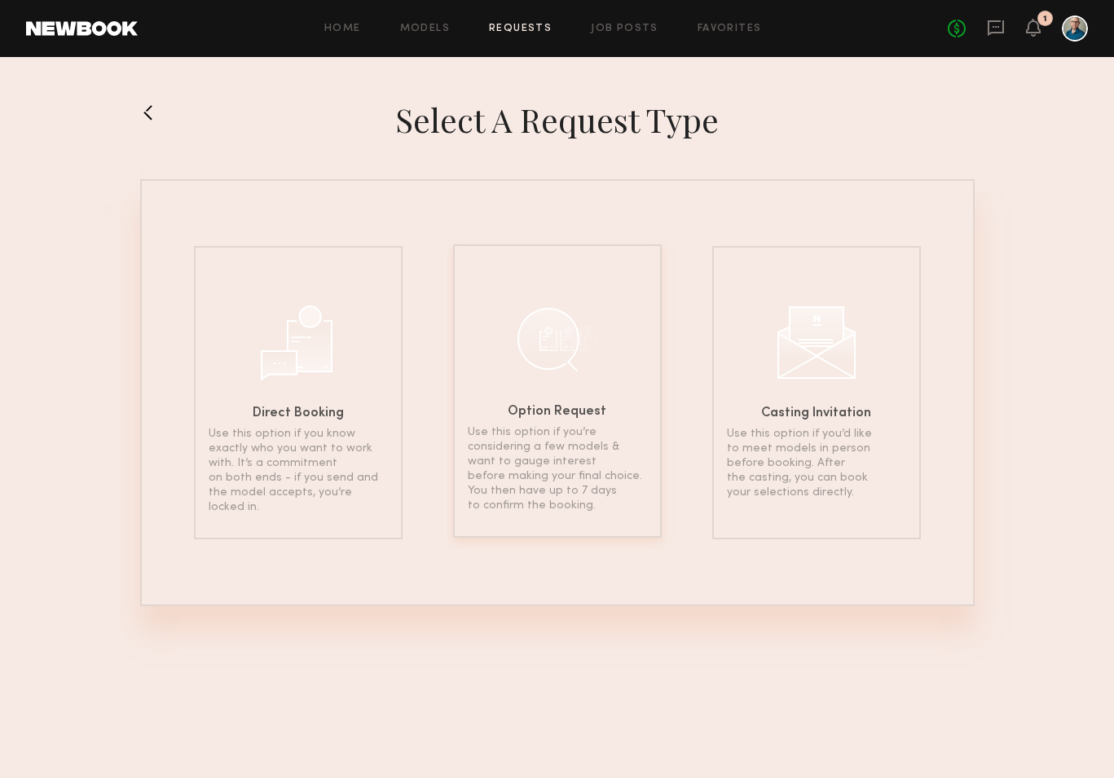
click at [569, 378] on div at bounding box center [556, 338] width 81 height 81
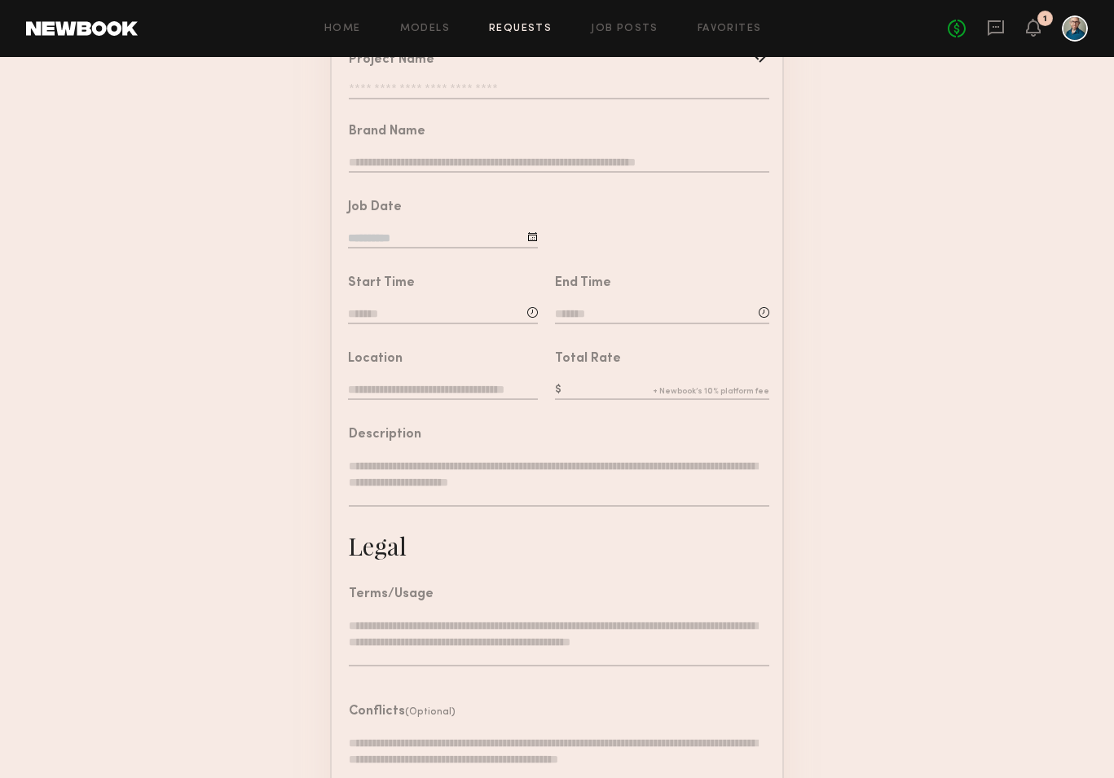
scroll to position [266, 0]
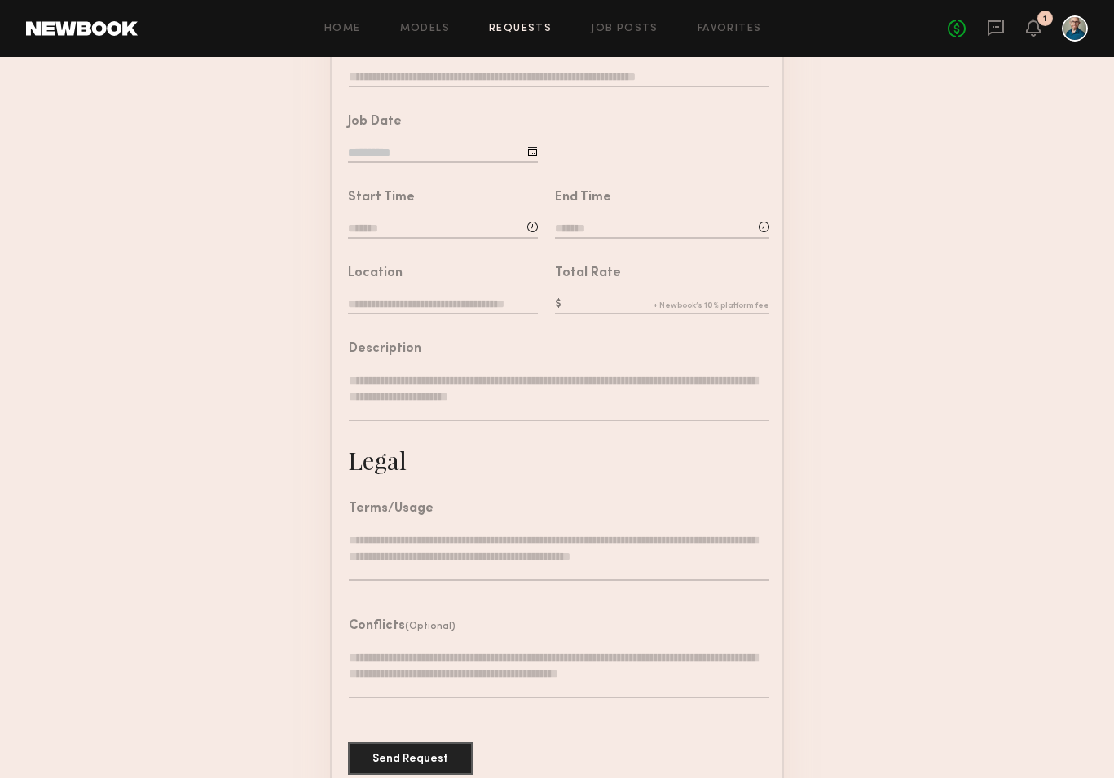
click at [651, 300] on input "text" at bounding box center [662, 306] width 214 height 18
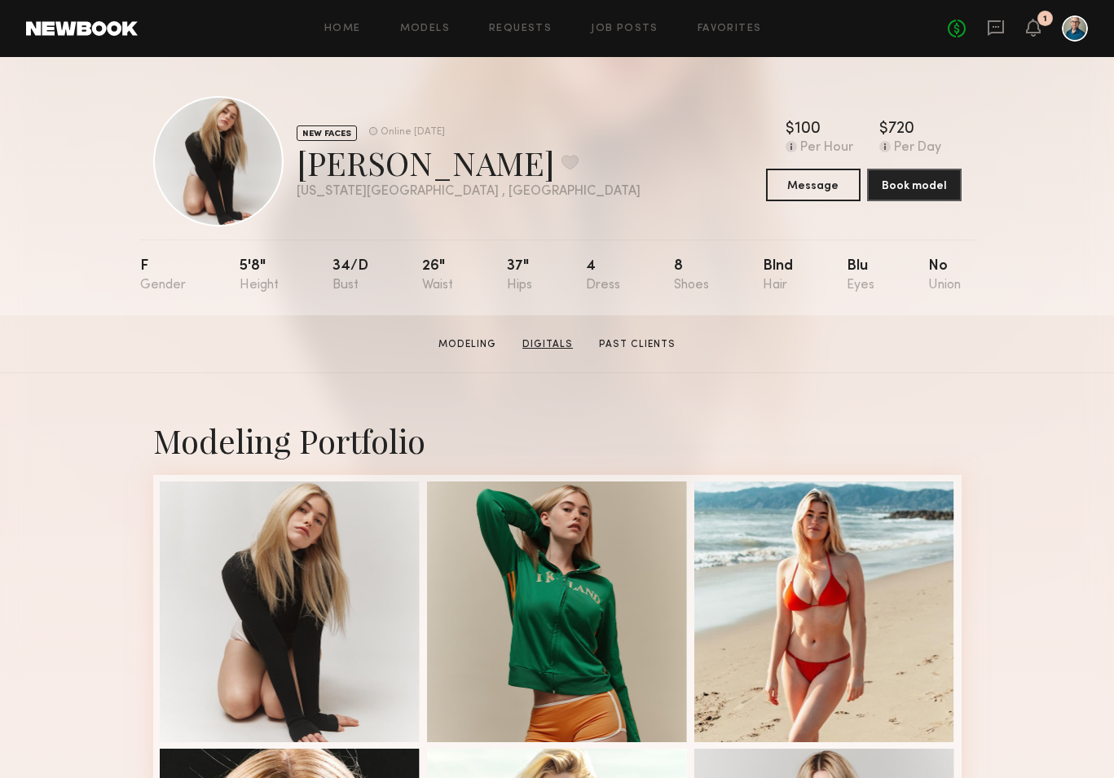
click at [558, 343] on link "Digitals" at bounding box center [548, 344] width 64 height 15
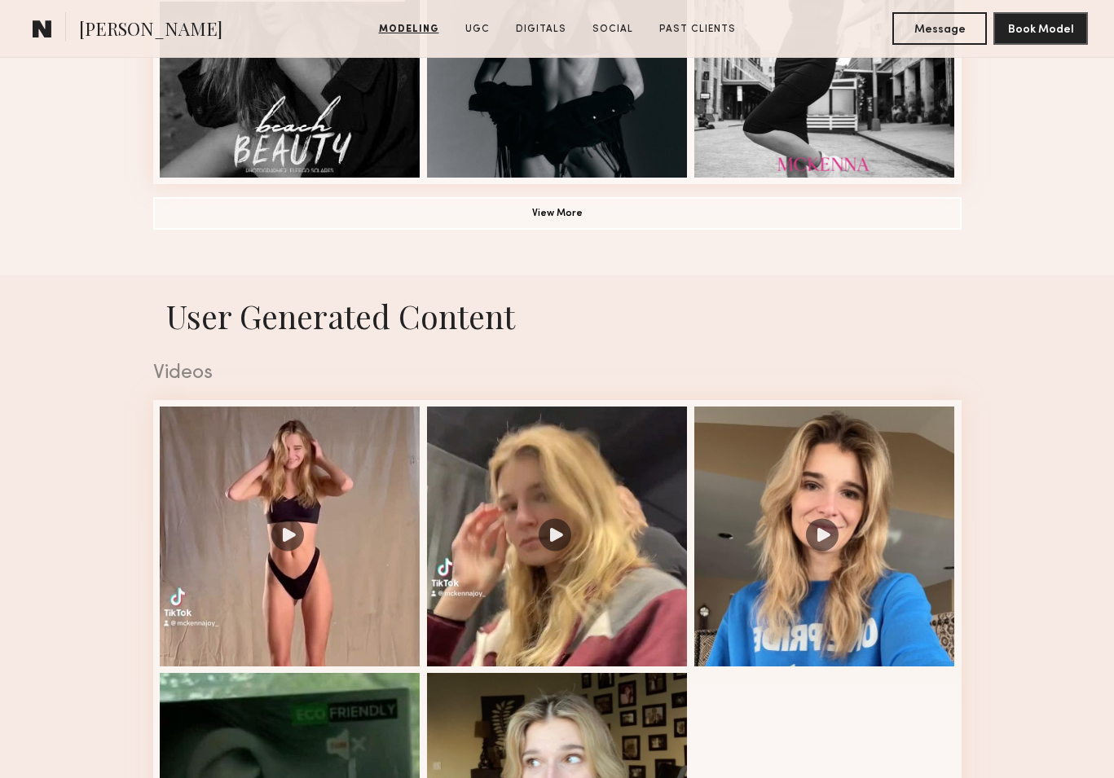
scroll to position [1672, 0]
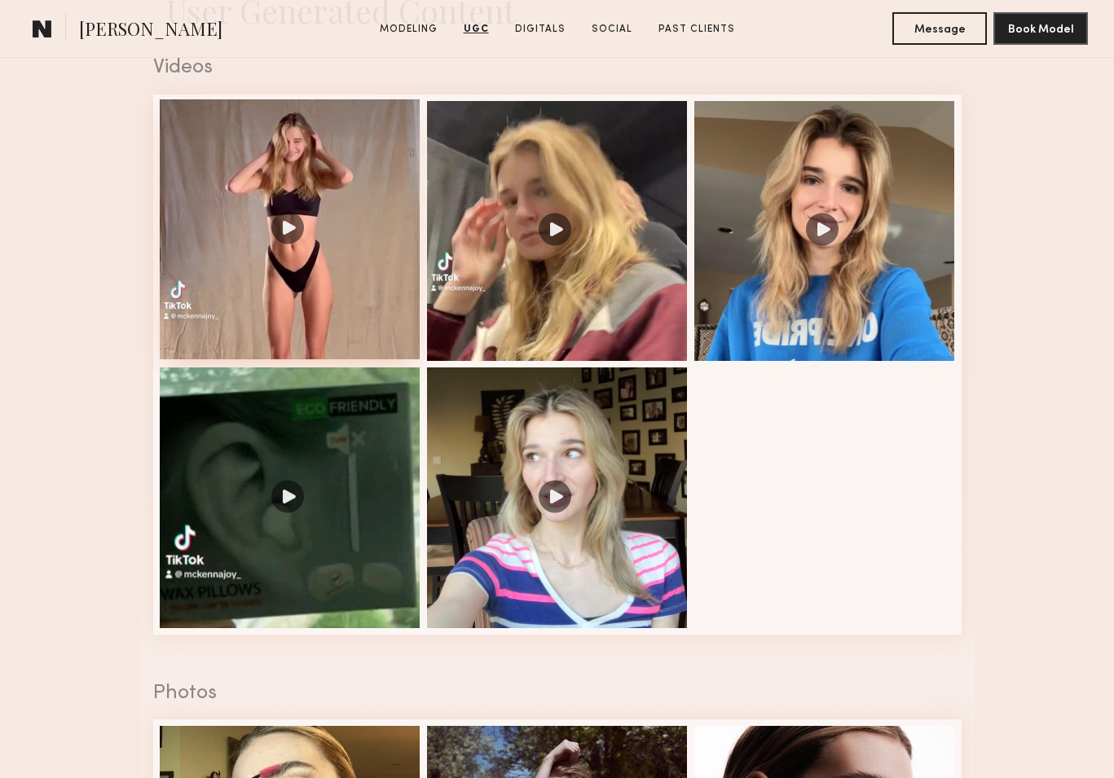
click at [360, 260] on div at bounding box center [290, 229] width 261 height 261
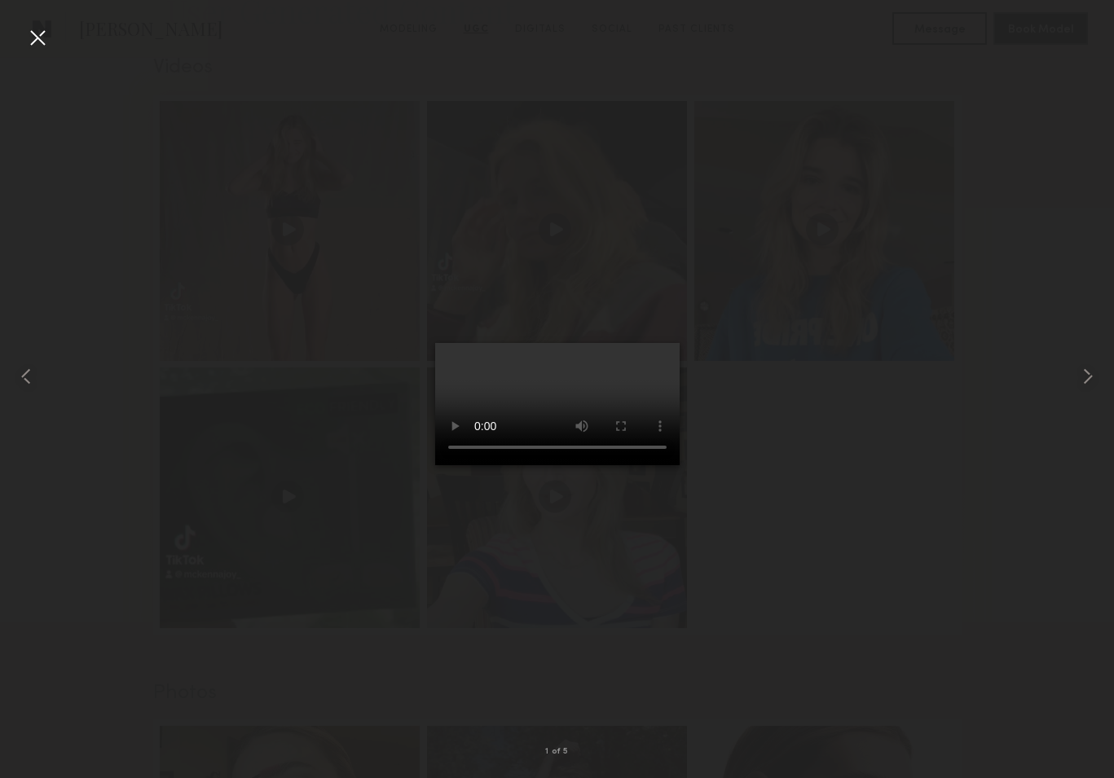
click at [46, 38] on div at bounding box center [37, 37] width 26 height 26
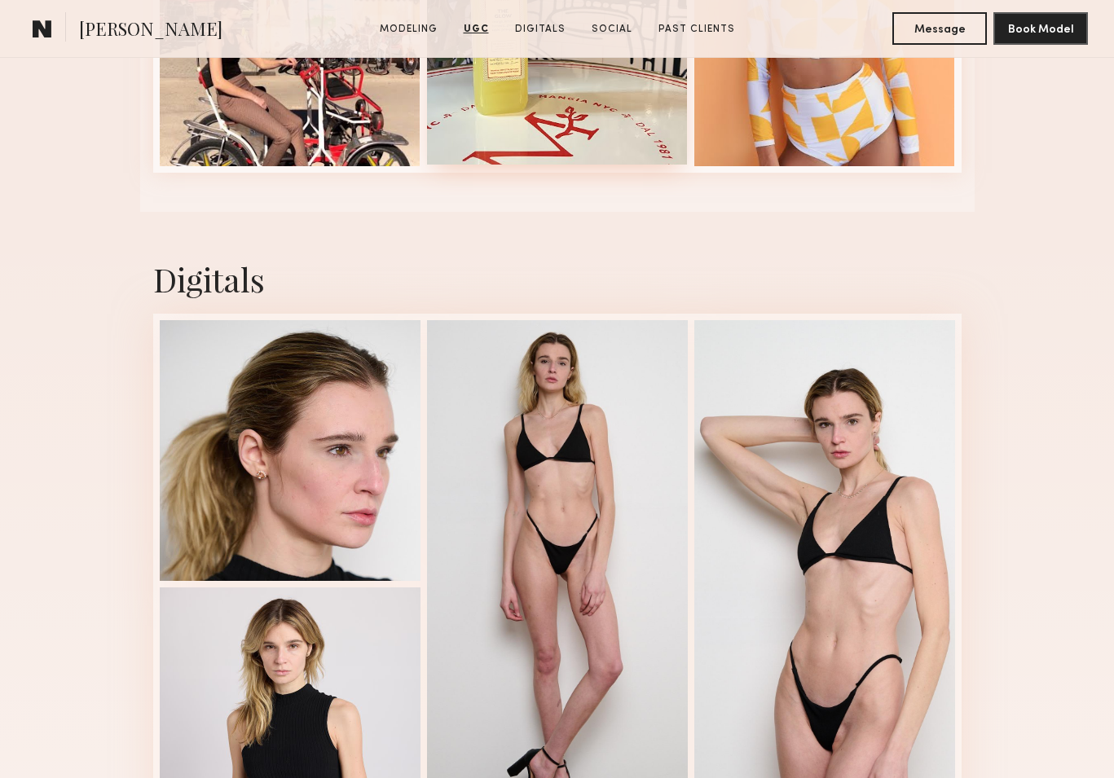
scroll to position [2924, 0]
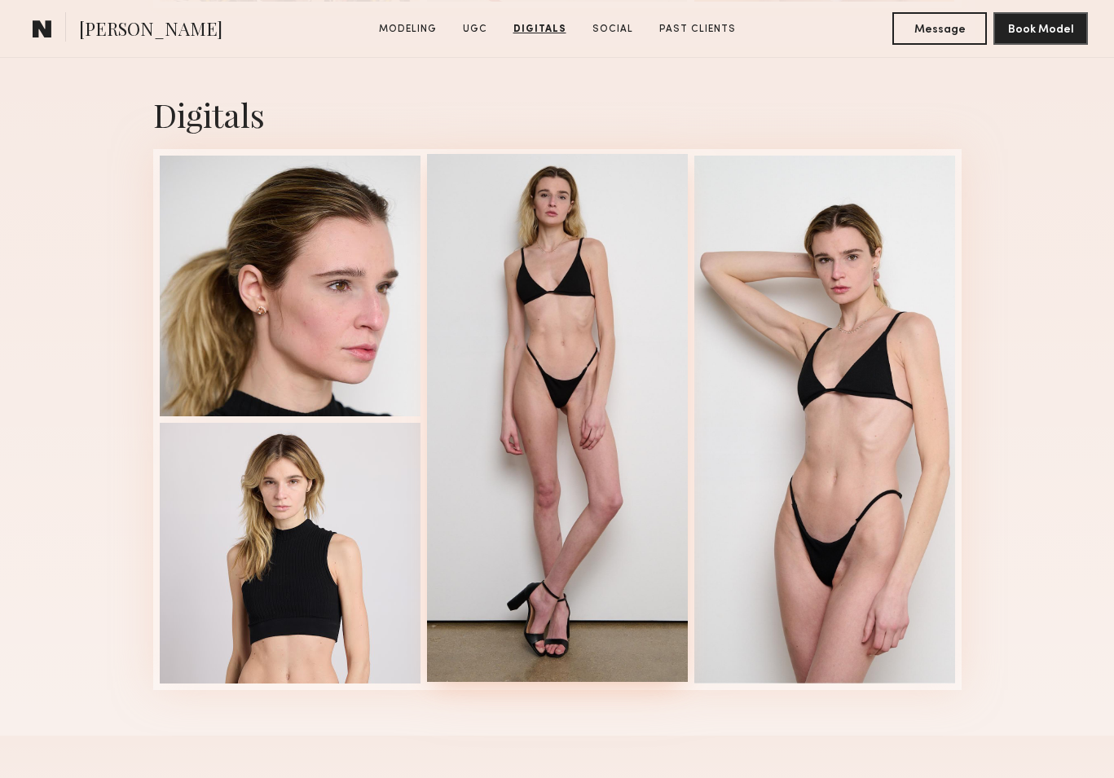
click at [566, 312] on div at bounding box center [557, 418] width 261 height 528
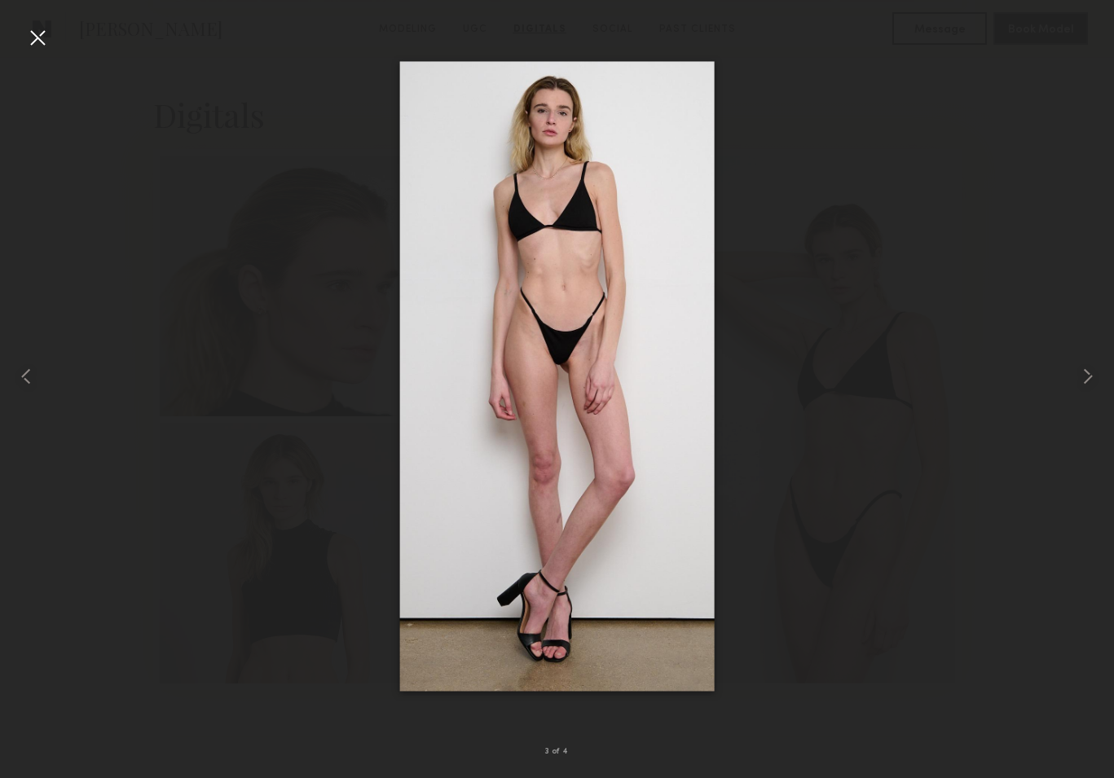
click at [33, 33] on div at bounding box center [37, 37] width 26 height 26
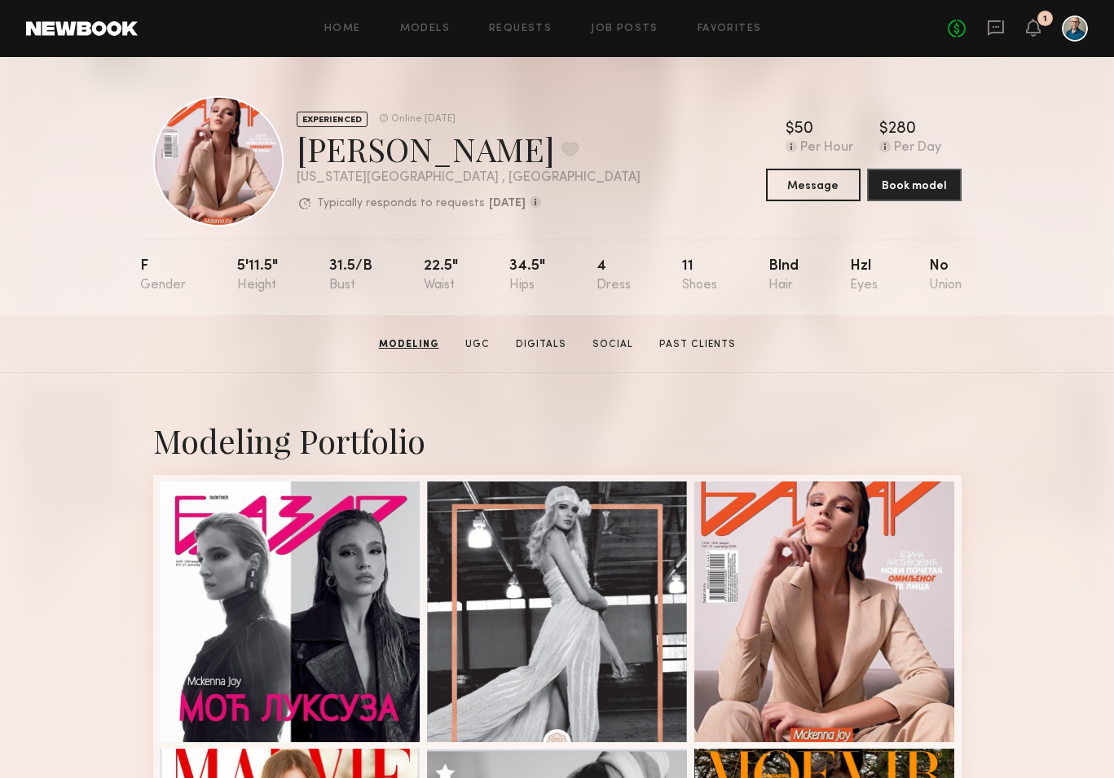
scroll to position [0, 0]
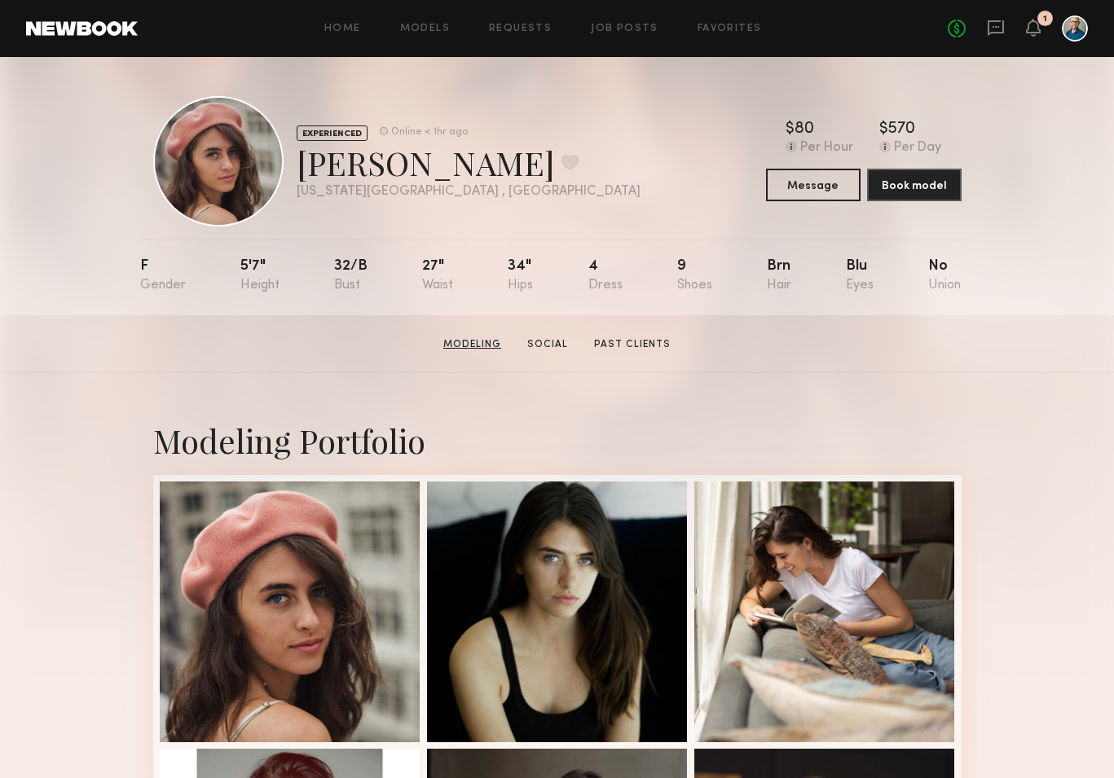
click at [460, 348] on link "Modeling" at bounding box center [472, 344] width 71 height 15
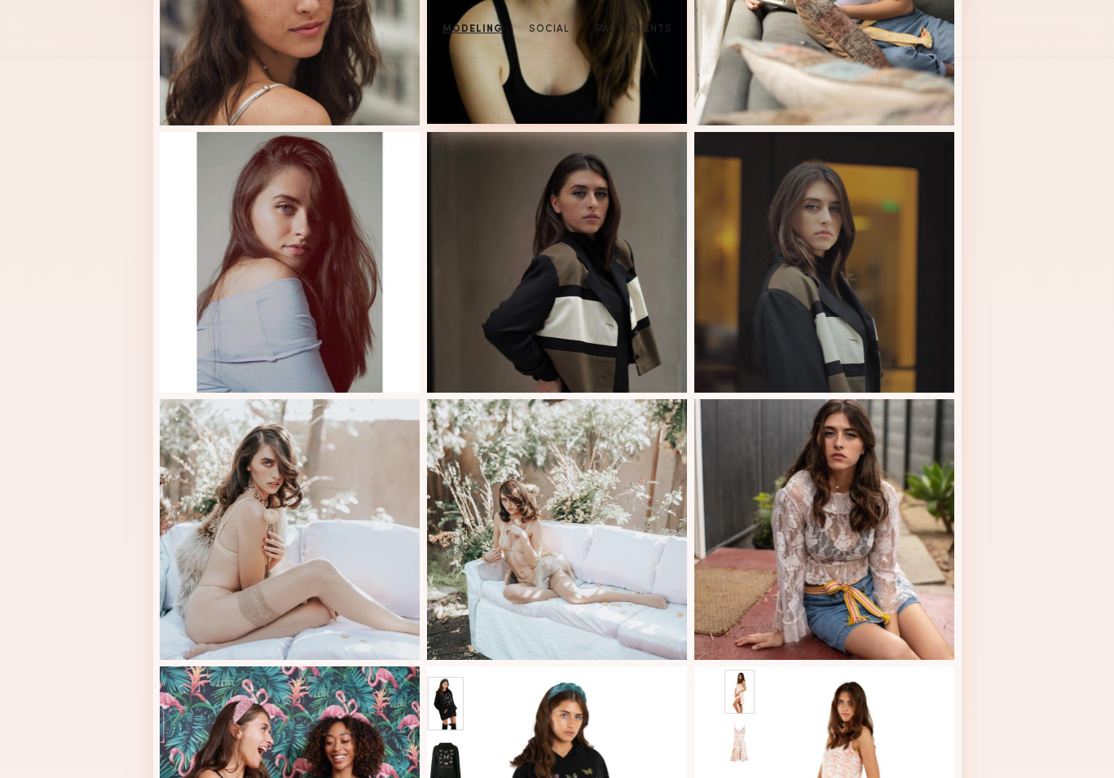
scroll to position [946, 0]
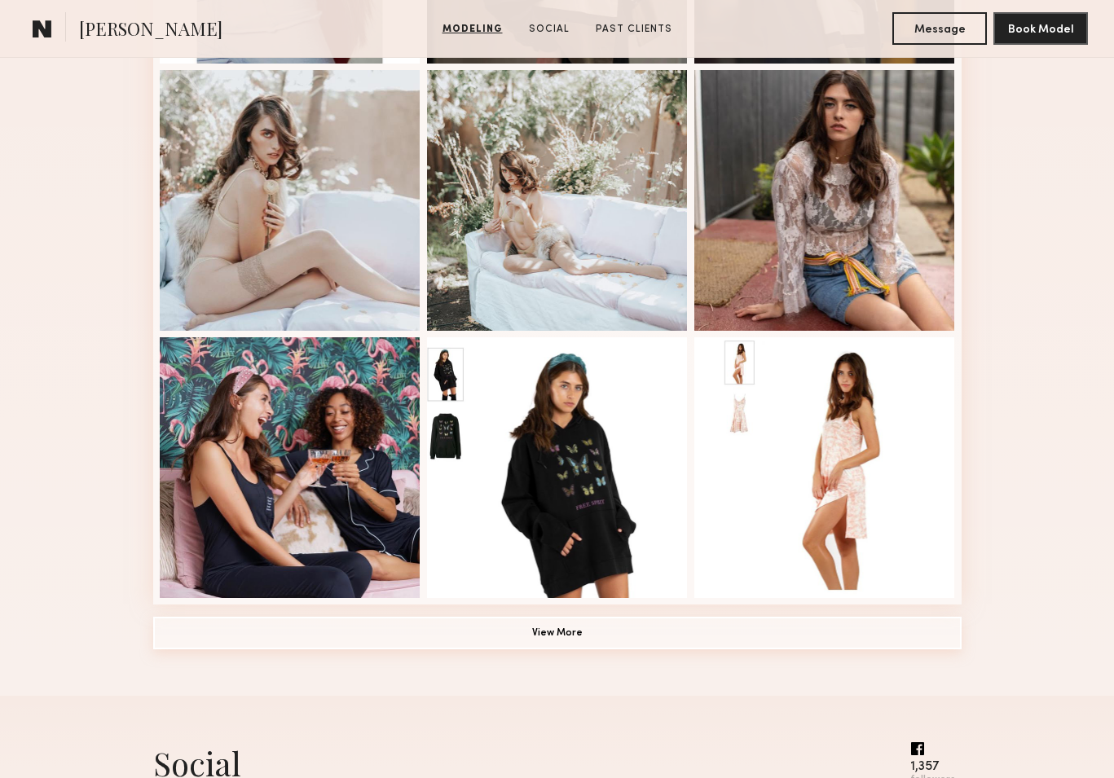
click at [541, 619] on button "View More" at bounding box center [557, 633] width 808 height 33
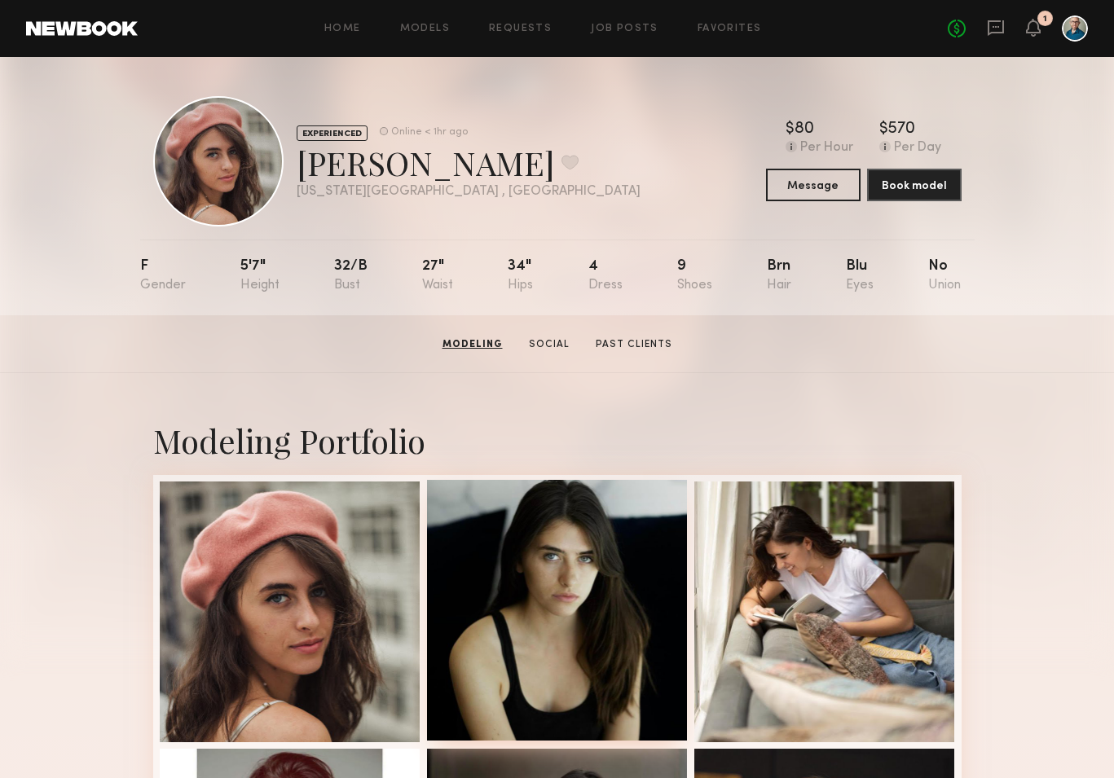
scroll to position [0, 0]
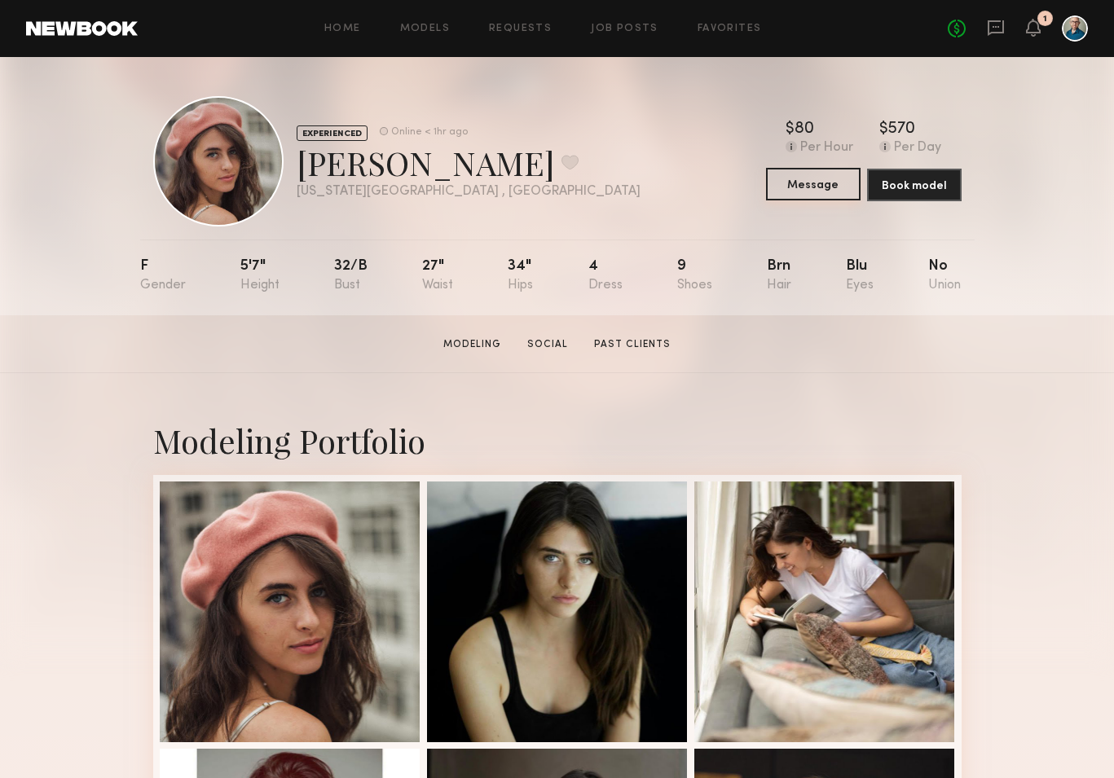
click at [820, 184] on button "Message" at bounding box center [813, 184] width 95 height 33
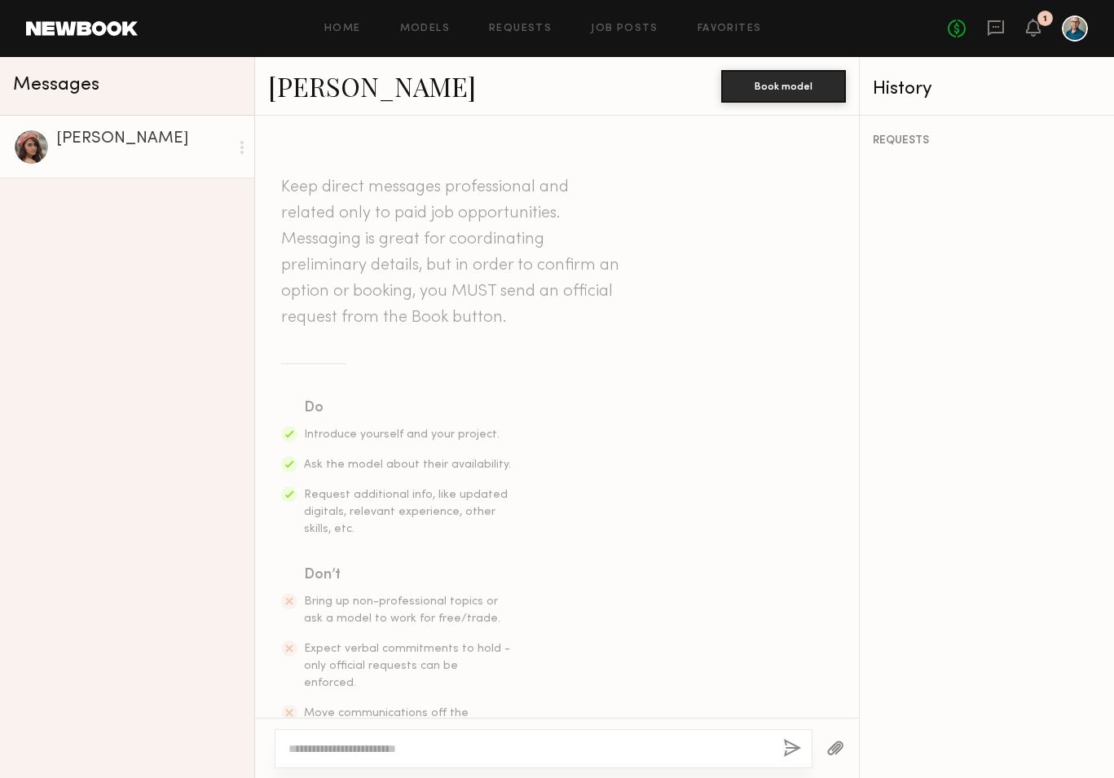
click at [363, 739] on div at bounding box center [544, 748] width 538 height 39
